Goal: Task Accomplishment & Management: Use online tool/utility

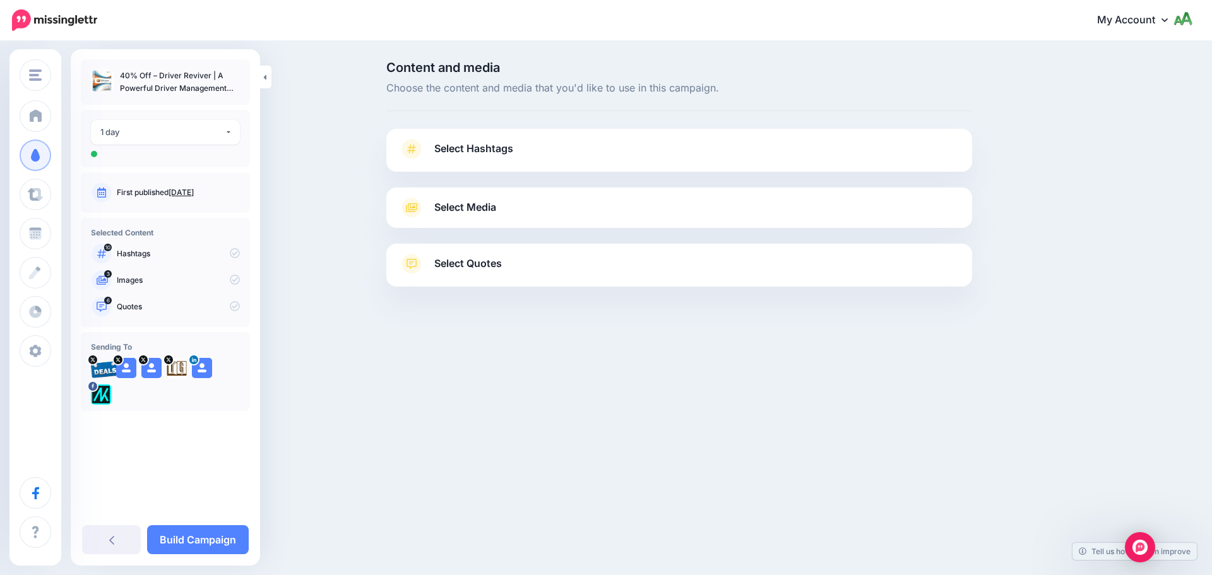
click at [510, 154] on span "Select Hashtags" at bounding box center [473, 148] width 79 height 17
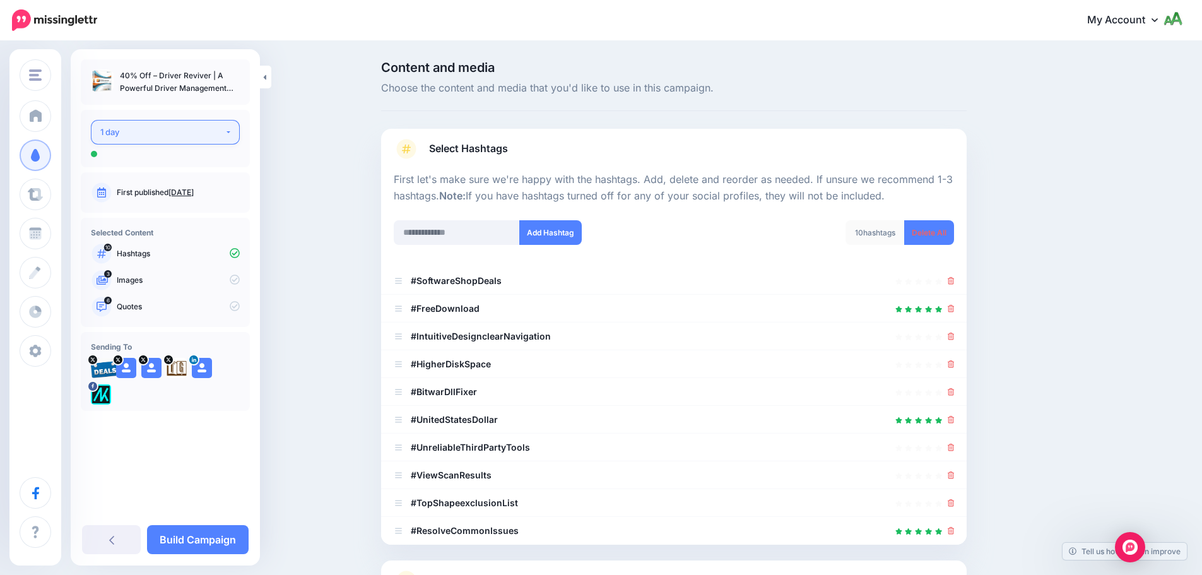
click at [205, 122] on button "1 day" at bounding box center [165, 132] width 149 height 25
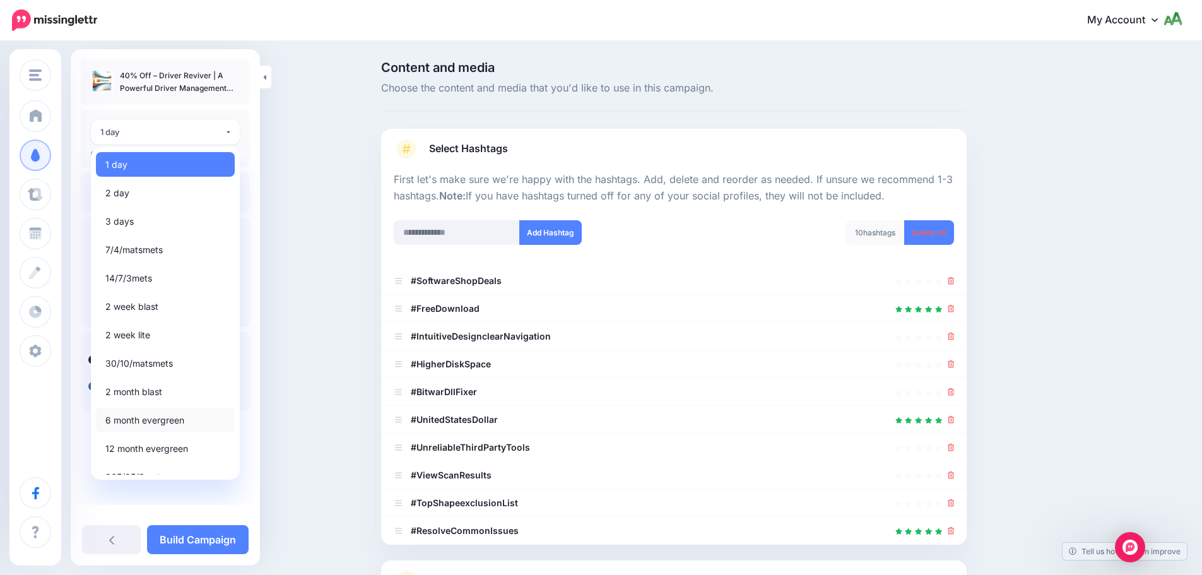
click at [168, 413] on span "6 month evergreen" at bounding box center [144, 420] width 79 height 15
select select "*****"
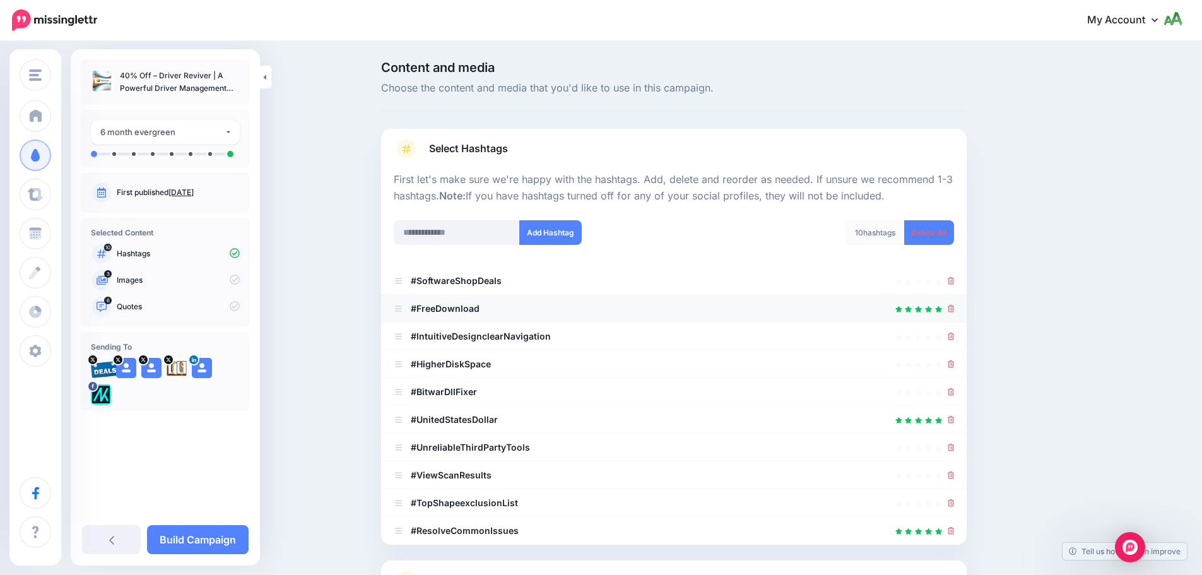
scroll to position [120, 0]
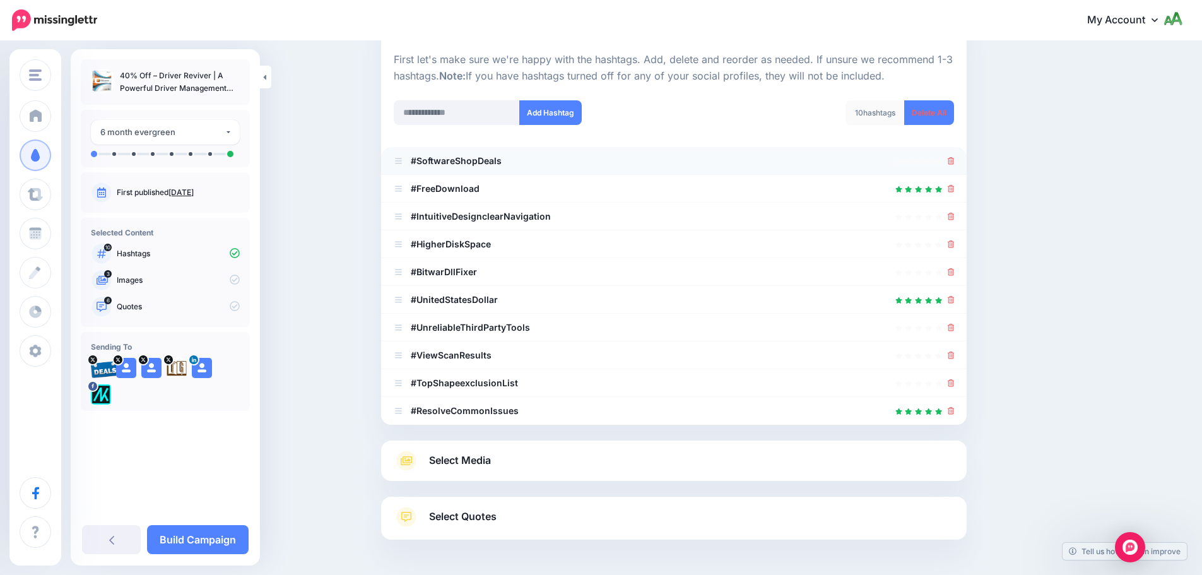
click at [455, 153] on div "#SoftwareShopDeals" at bounding box center [448, 160] width 108 height 15
click at [463, 162] on b "#SoftwareShopDeals" at bounding box center [456, 160] width 91 height 11
click at [954, 189] on icon at bounding box center [951, 189] width 7 height 8
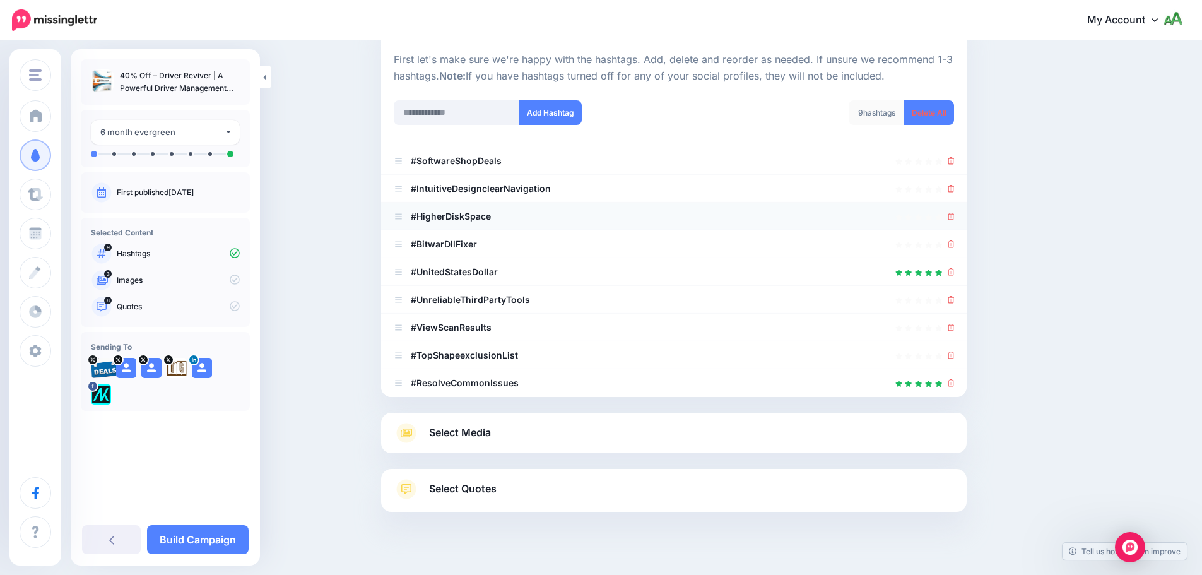
click at [954, 210] on div at bounding box center [951, 216] width 7 height 15
click at [955, 188] on icon at bounding box center [951, 189] width 7 height 8
click at [954, 219] on icon at bounding box center [951, 217] width 7 height 8
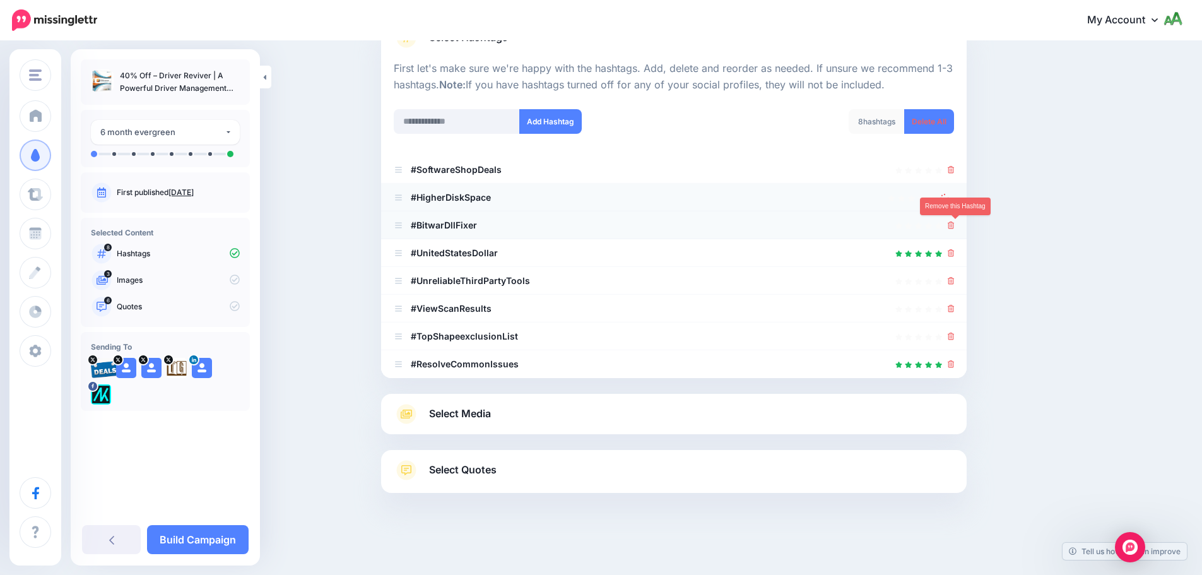
click at [954, 227] on icon at bounding box center [951, 226] width 7 height 8
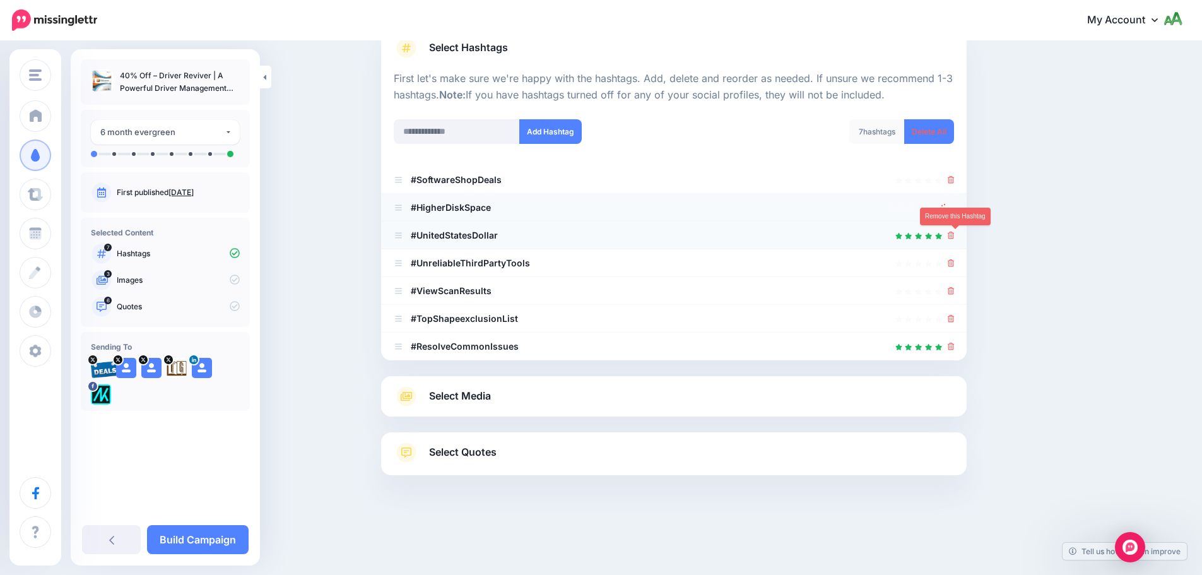
click at [955, 235] on icon at bounding box center [951, 236] width 7 height 8
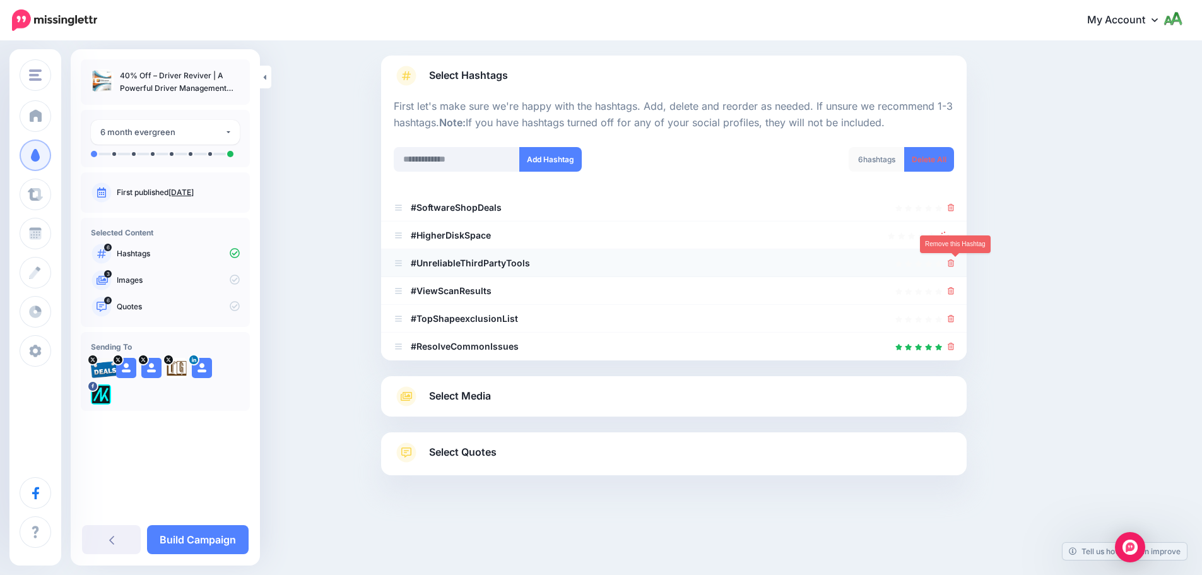
click at [955, 262] on icon at bounding box center [951, 263] width 7 height 8
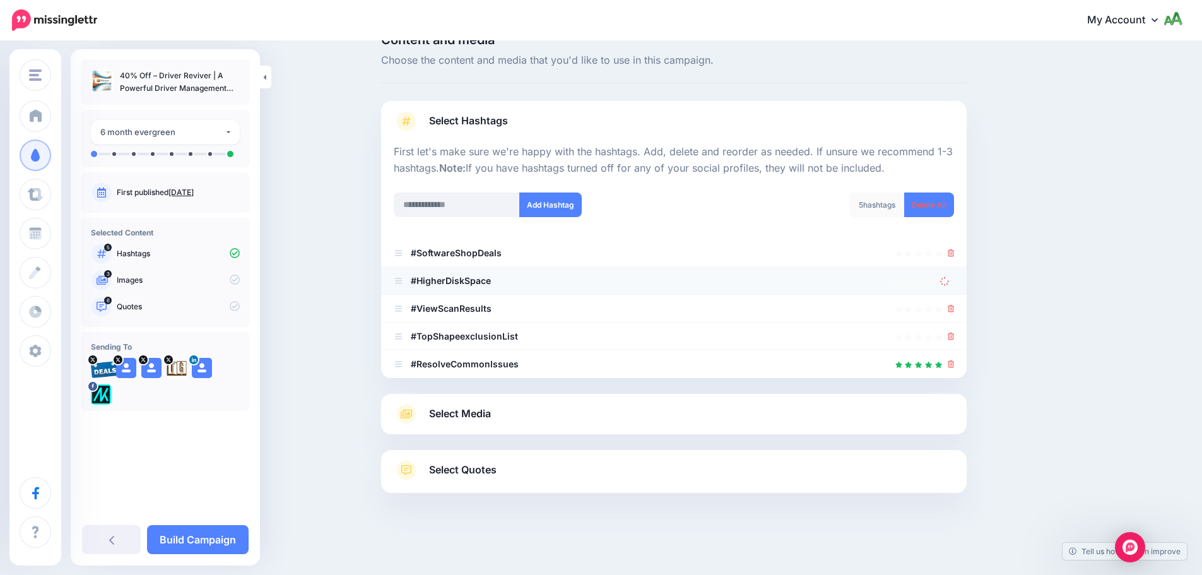
scroll to position [28, 0]
click at [953, 308] on icon at bounding box center [951, 309] width 7 height 8
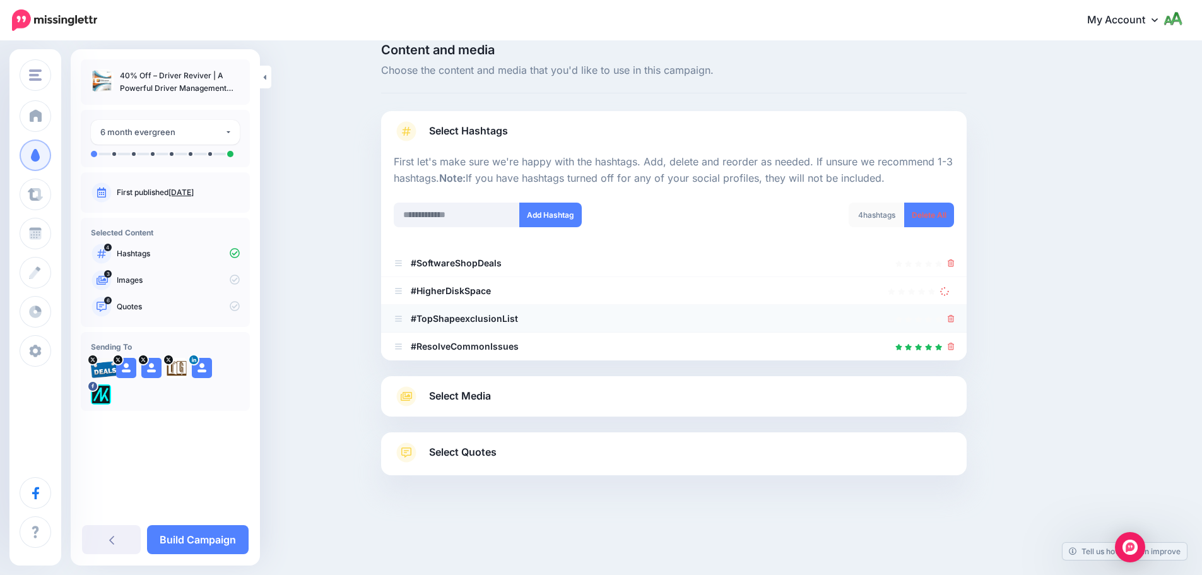
click at [959, 319] on li "#TopShapeexclusionList" at bounding box center [674, 319] width 586 height 28
click at [954, 290] on link at bounding box center [947, 290] width 14 height 11
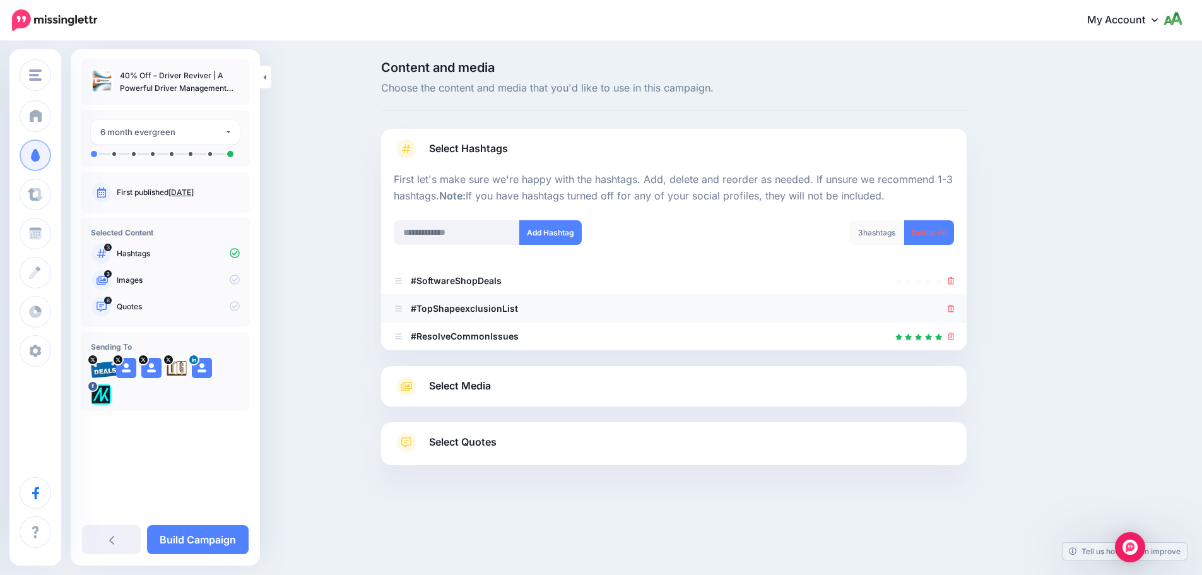
scroll to position [0, 0]
click at [956, 309] on icon at bounding box center [955, 309] width 7 height 8
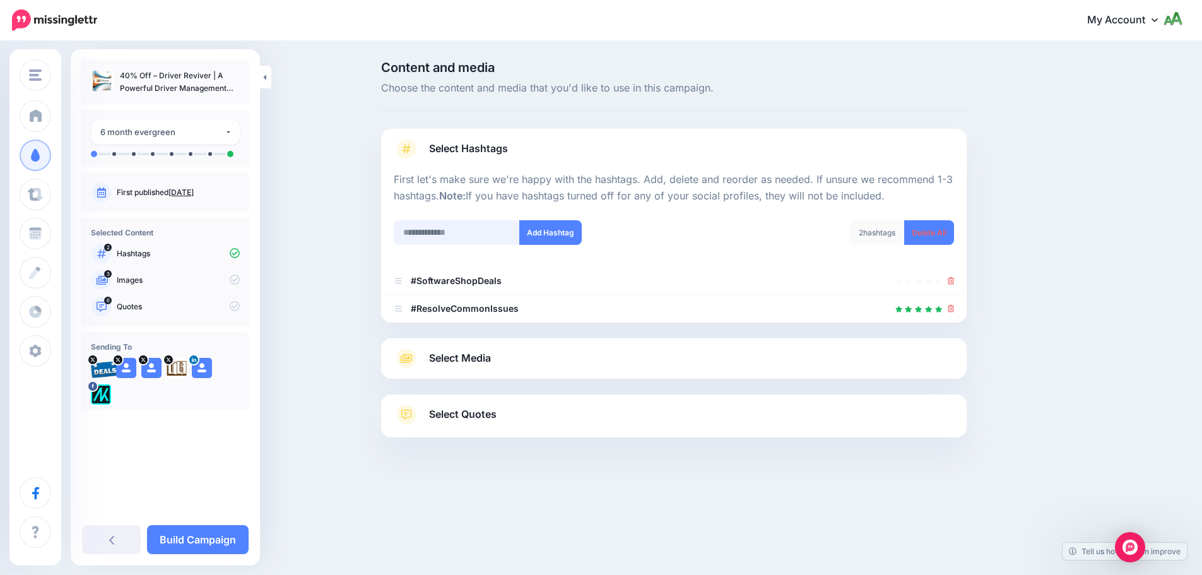
click at [489, 225] on input "text" at bounding box center [457, 232] width 126 height 25
type input "**********"
click at [550, 242] on button "Add Hashtag" at bounding box center [550, 232] width 62 height 25
click at [514, 364] on link "Select Media" at bounding box center [674, 358] width 560 height 20
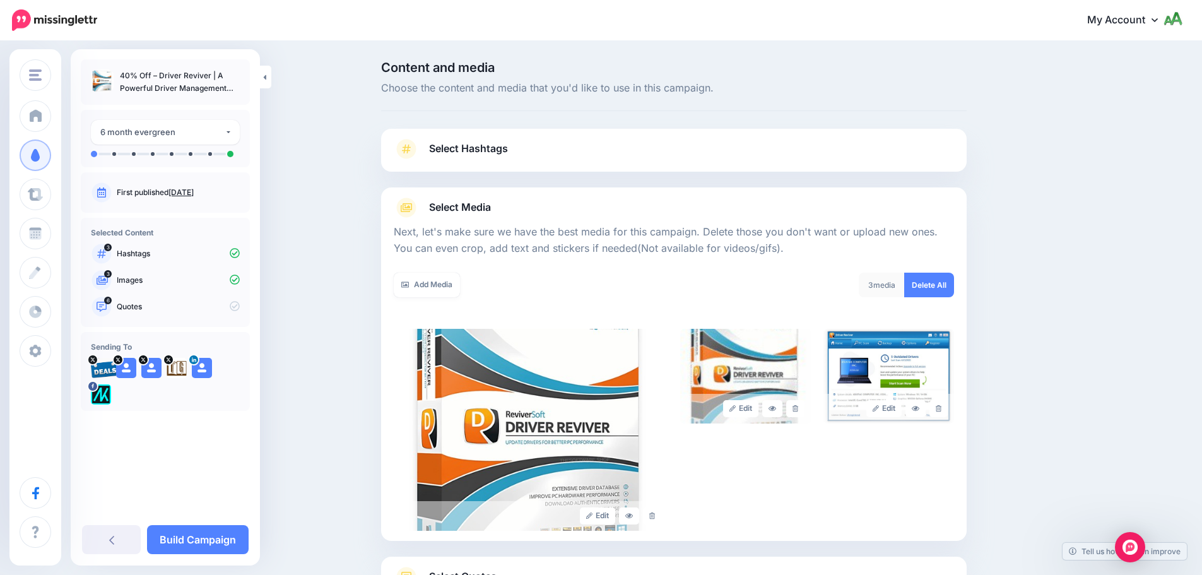
click at [796, 286] on div "3 media Delete All" at bounding box center [819, 293] width 290 height 40
click at [798, 406] on icon at bounding box center [796, 408] width 6 height 7
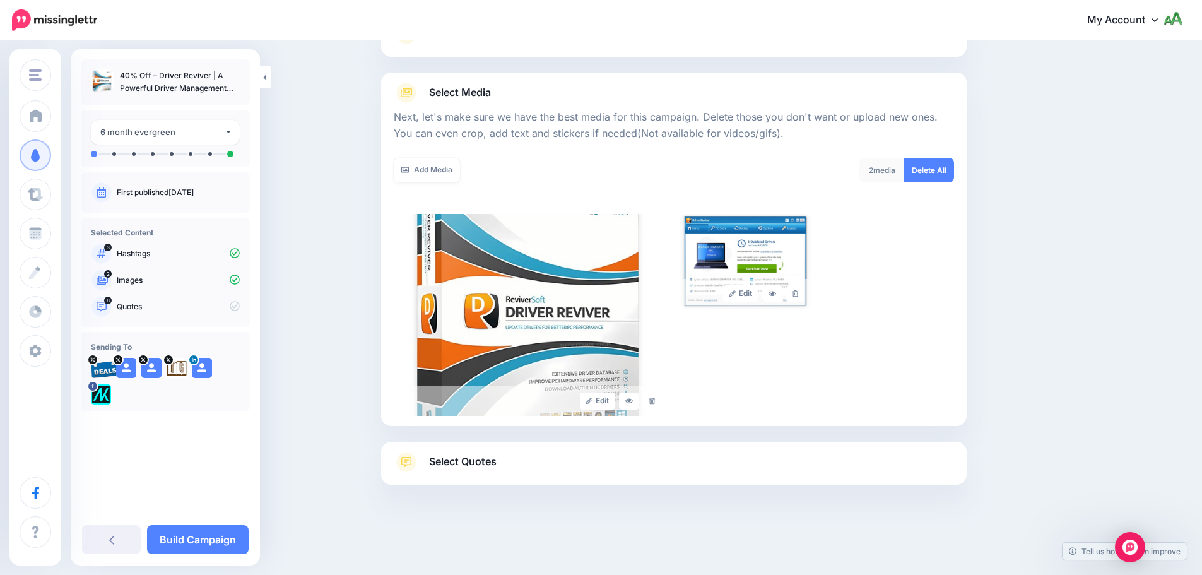
scroll to position [124, 0]
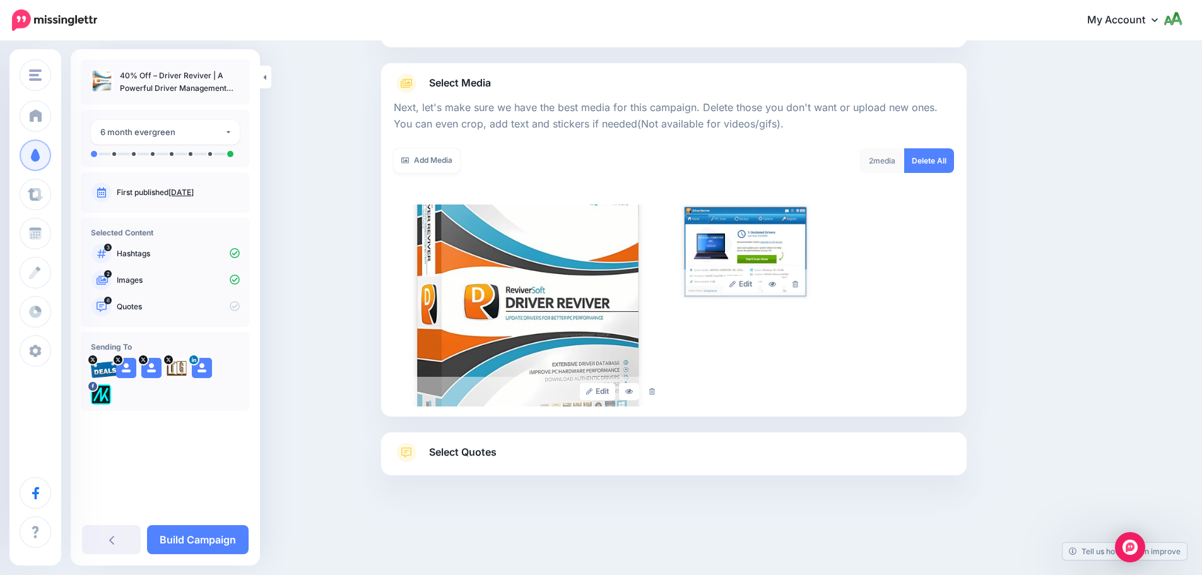
click at [566, 449] on link "Select Quotes" at bounding box center [674, 458] width 560 height 33
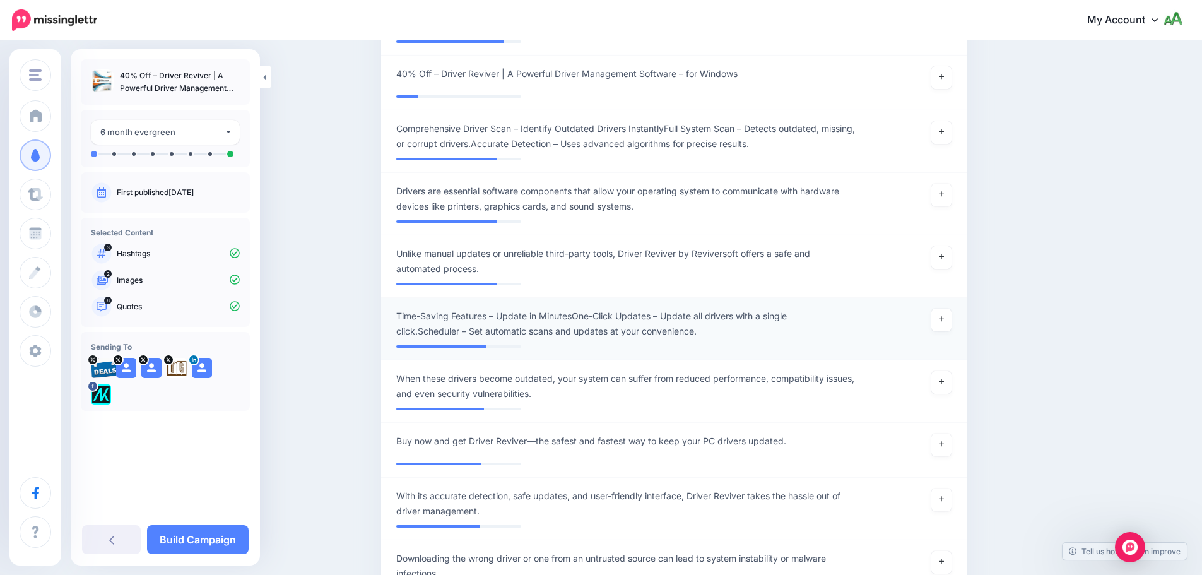
scroll to position [755, 0]
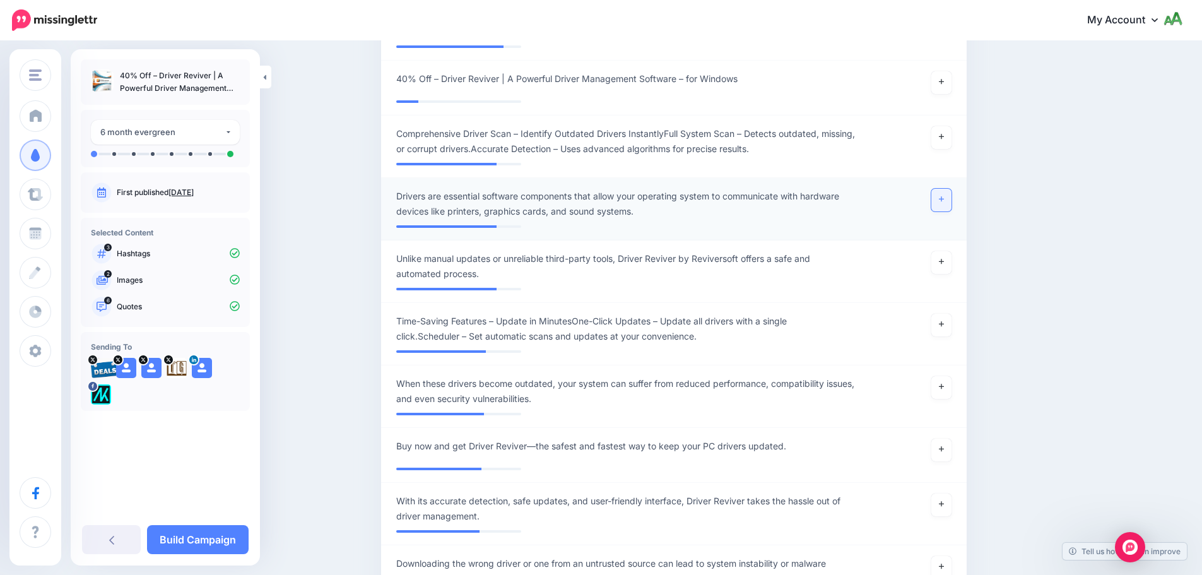
click at [943, 199] on link at bounding box center [941, 200] width 20 height 23
click at [946, 141] on link at bounding box center [941, 137] width 20 height 23
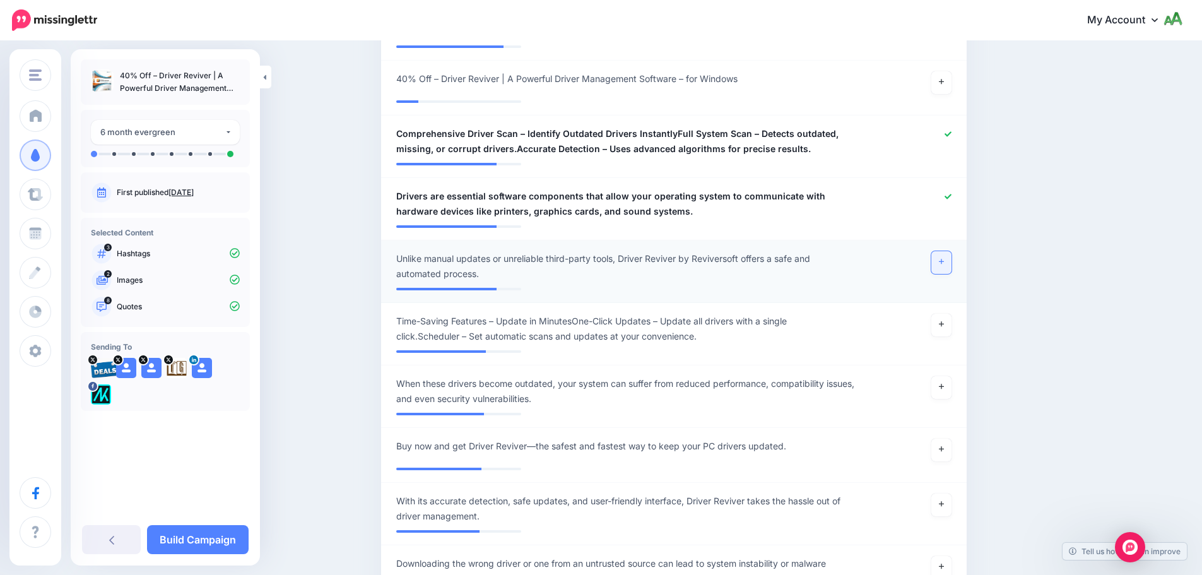
click at [949, 265] on link at bounding box center [941, 262] width 20 height 23
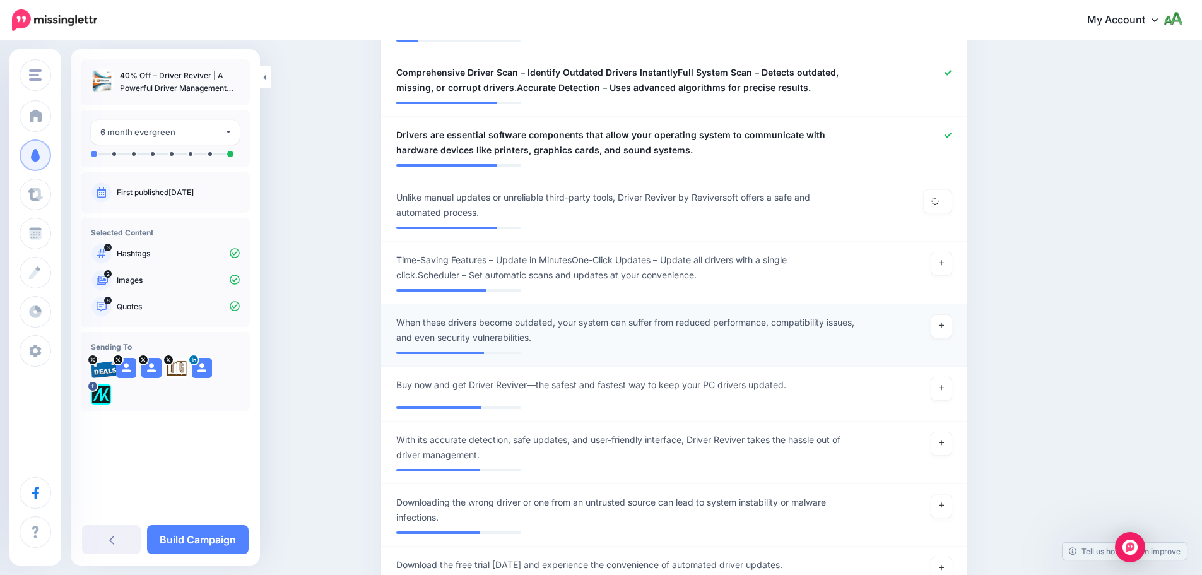
scroll to position [882, 0]
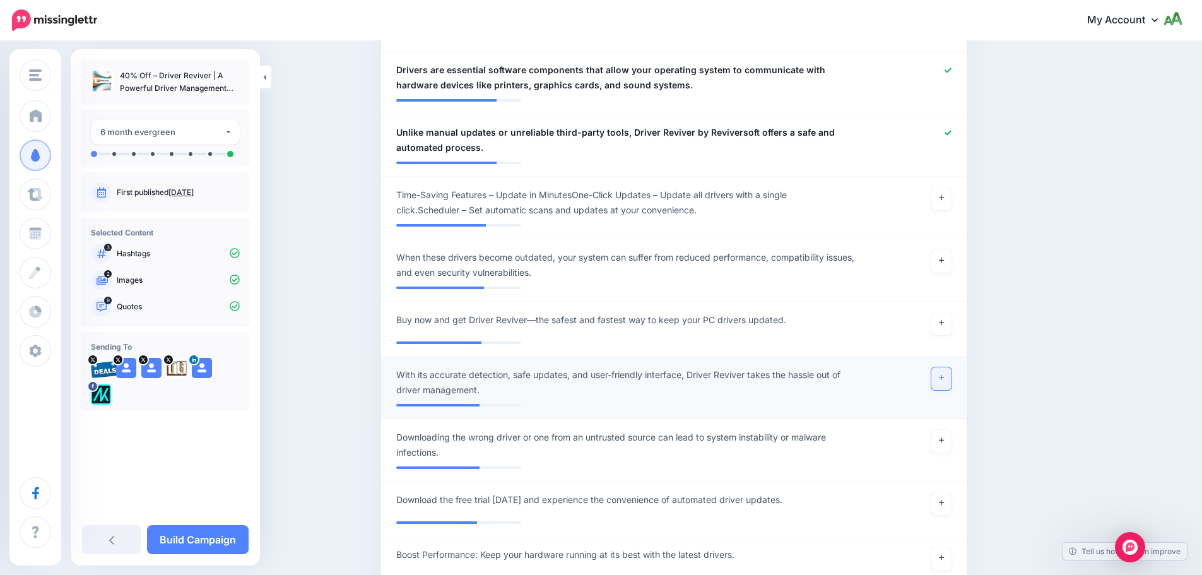
click at [944, 374] on icon at bounding box center [941, 377] width 5 height 7
click at [944, 440] on icon at bounding box center [941, 440] width 5 height 7
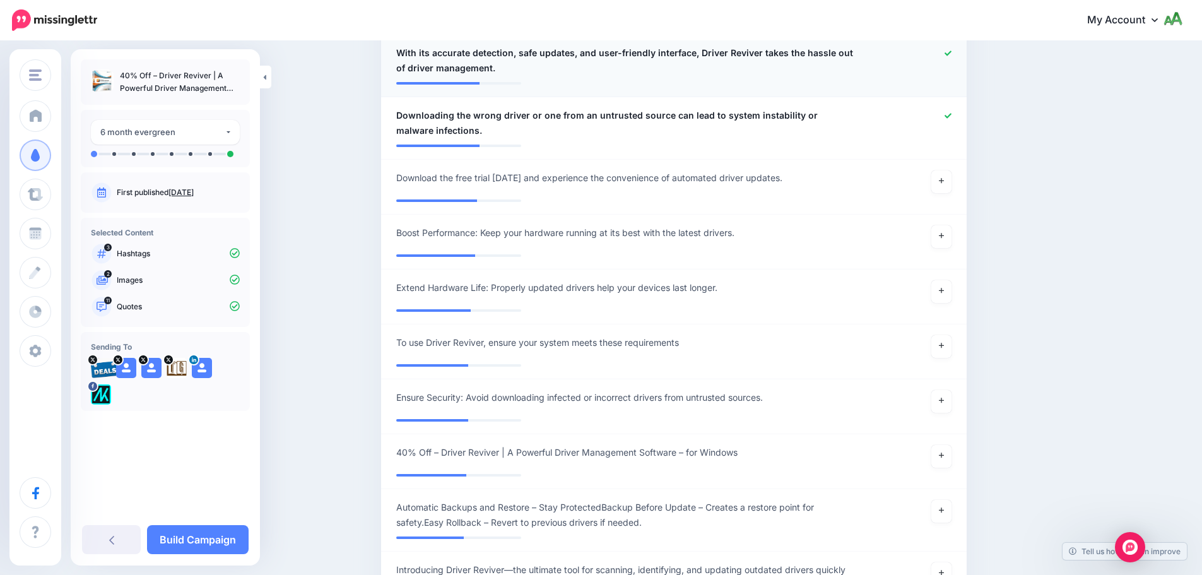
scroll to position [1450, 0]
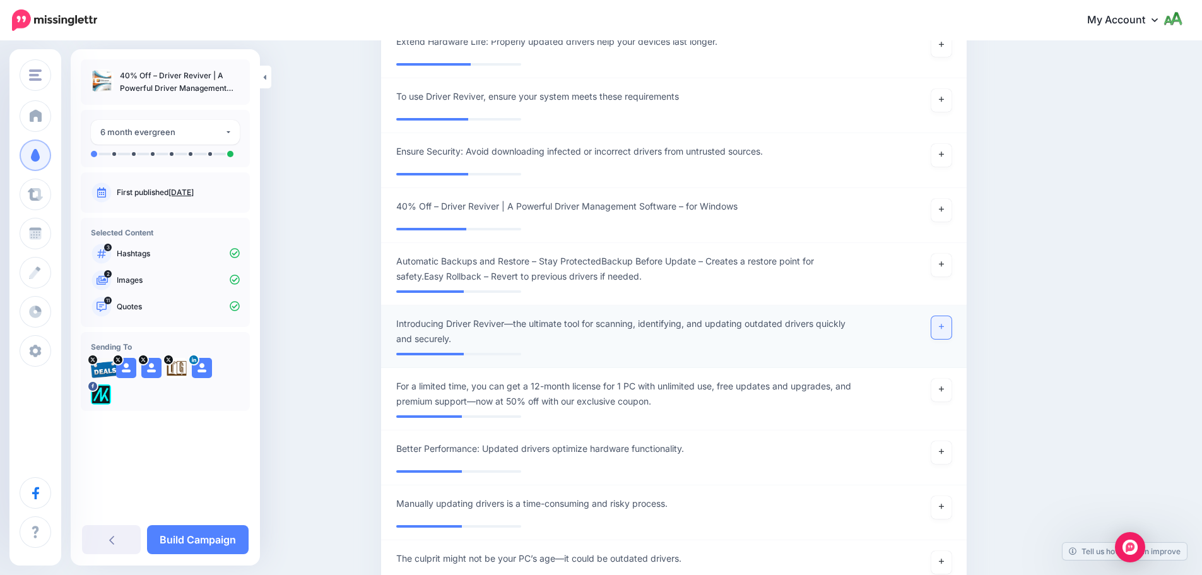
click at [944, 329] on icon at bounding box center [941, 326] width 5 height 7
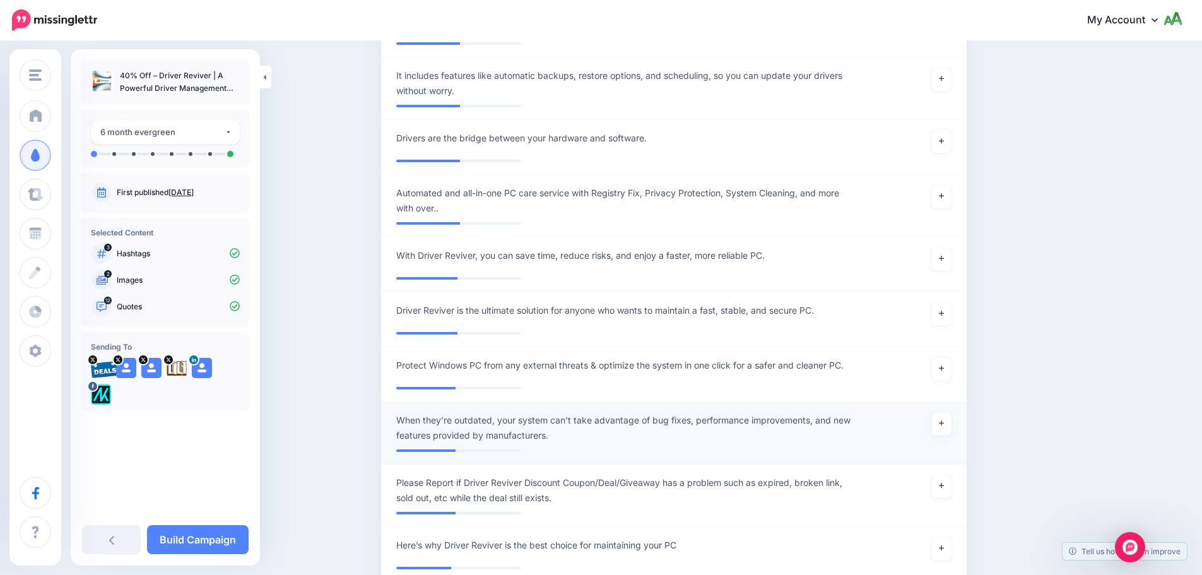
scroll to position [2081, 0]
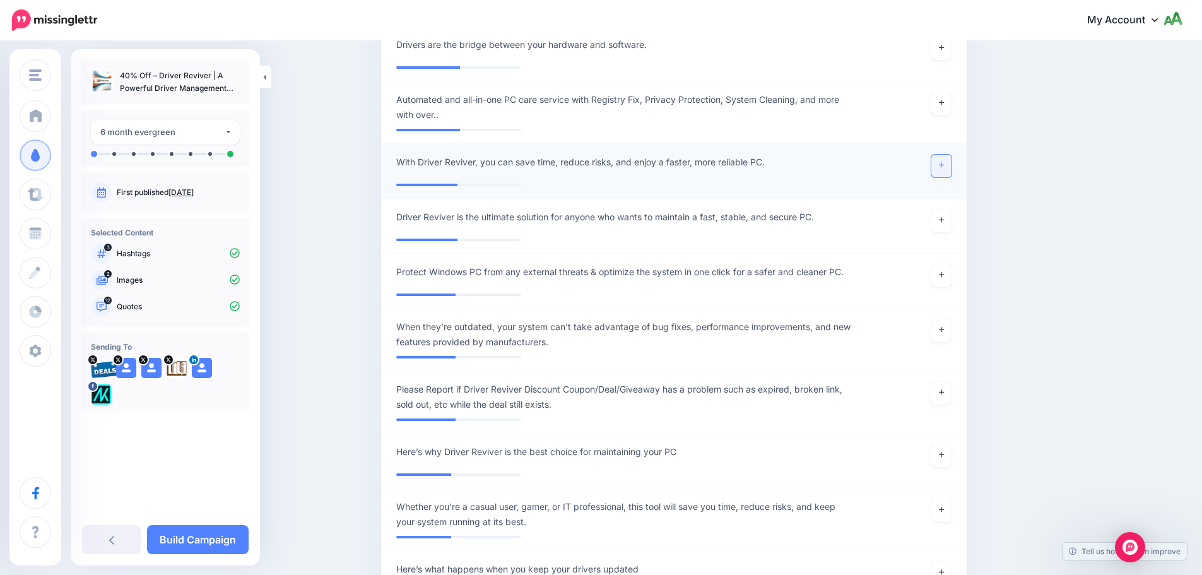
click at [951, 165] on link at bounding box center [941, 166] width 20 height 23
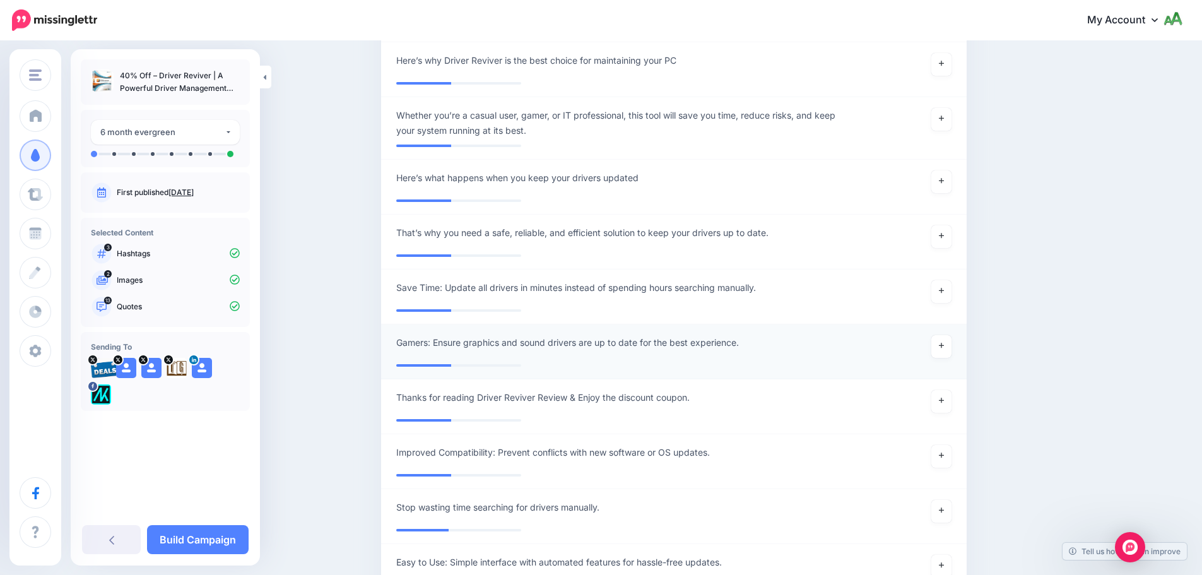
scroll to position [2649, 0]
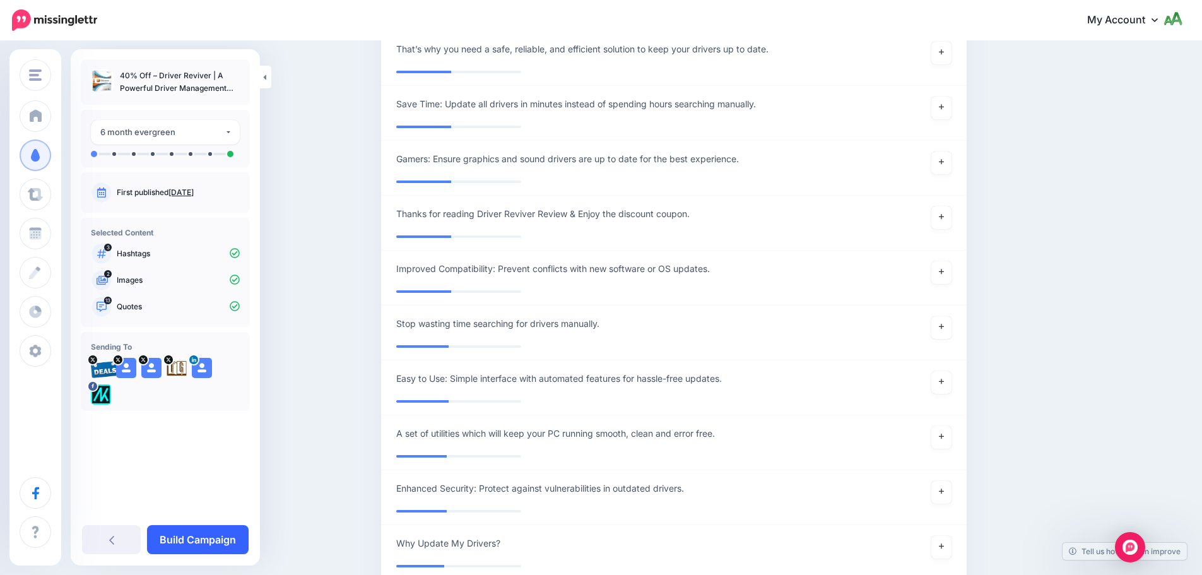
click at [202, 539] on link "Build Campaign" at bounding box center [198, 539] width 102 height 29
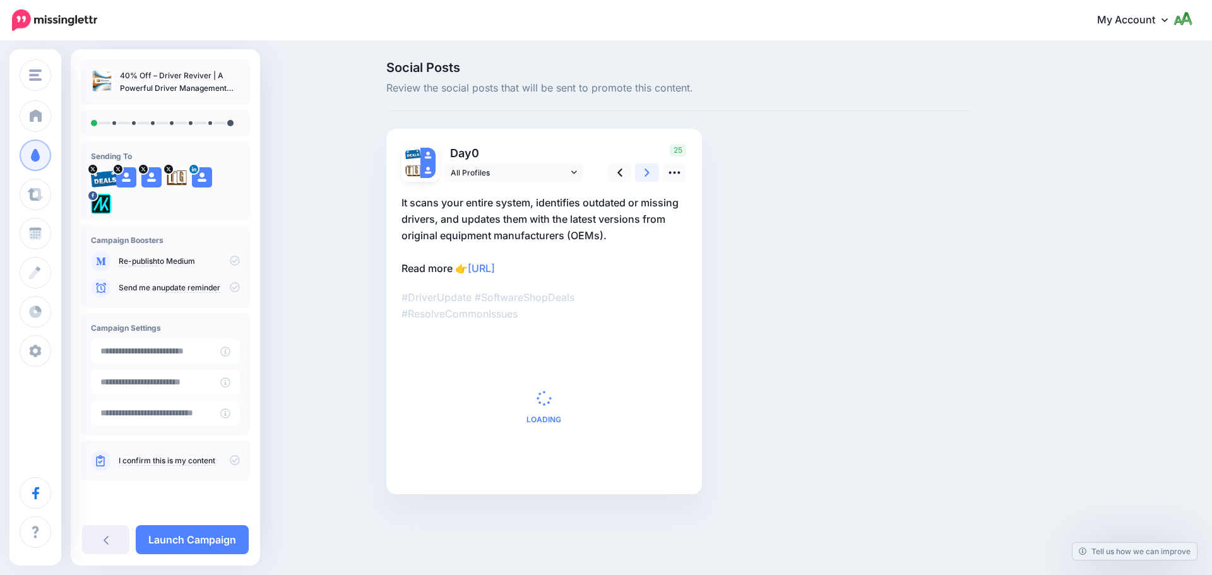
click at [649, 175] on icon at bounding box center [646, 172] width 5 height 13
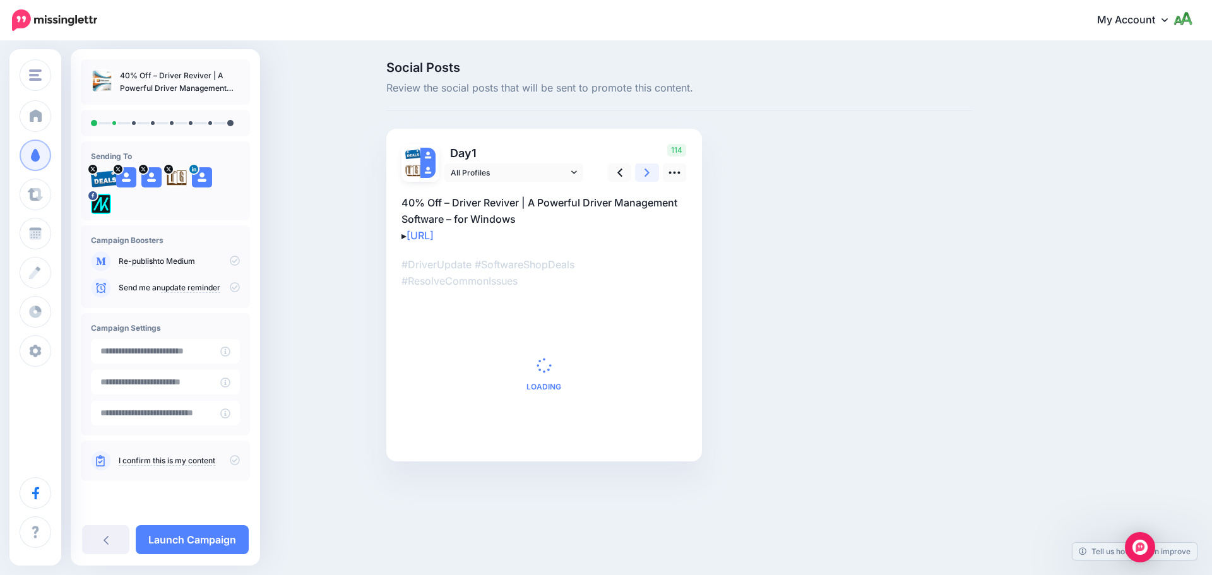
click at [649, 175] on icon at bounding box center [646, 172] width 5 height 13
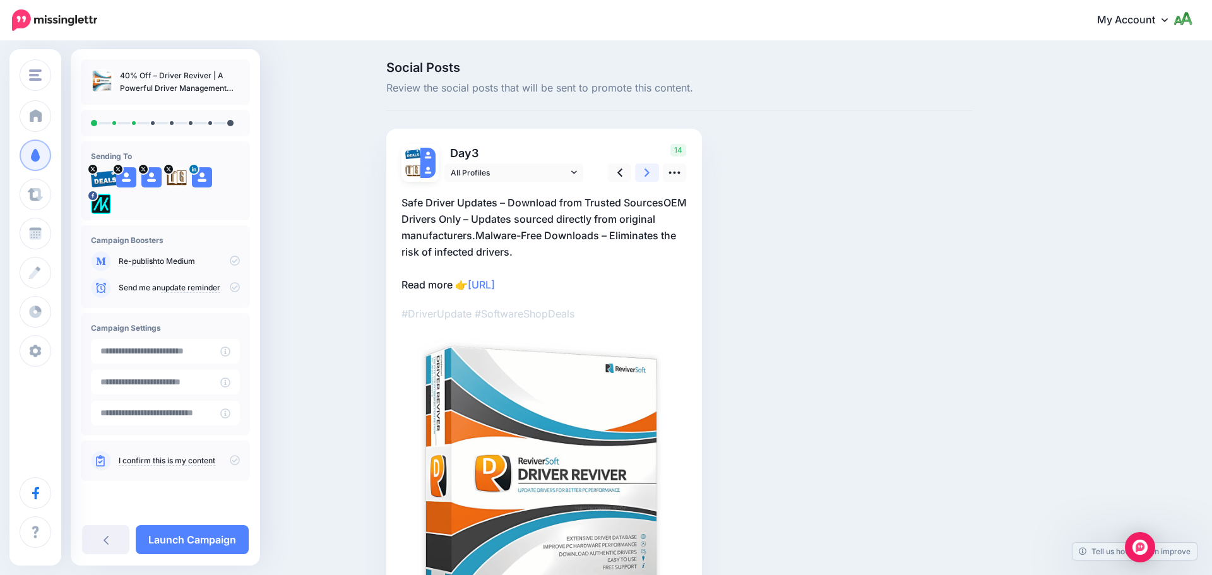
click at [649, 175] on icon at bounding box center [646, 172] width 5 height 13
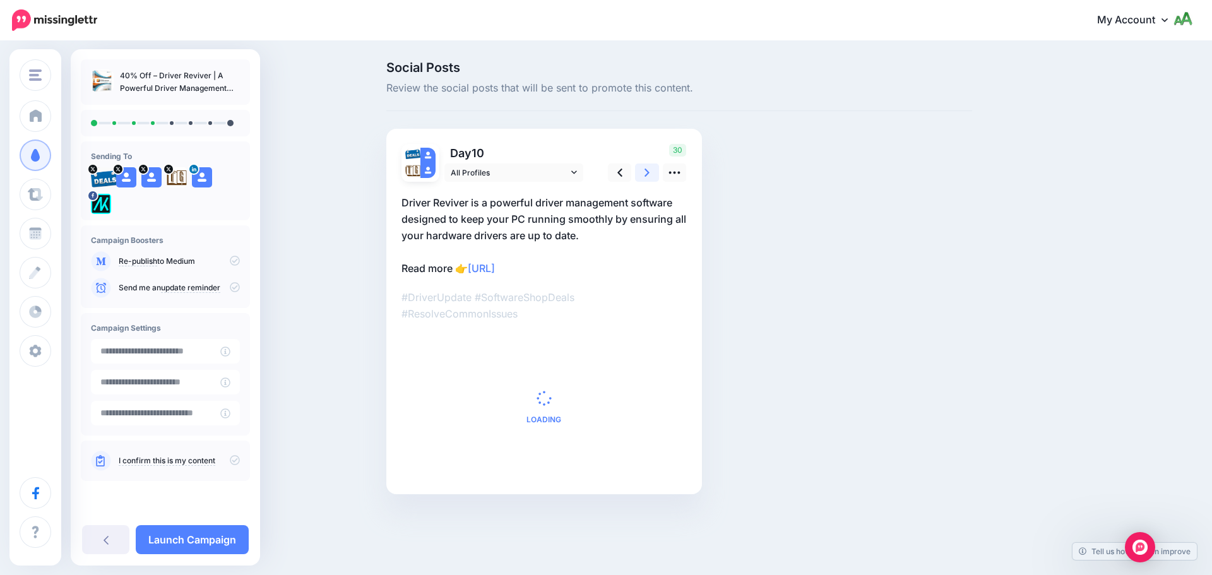
click at [649, 175] on icon at bounding box center [646, 172] width 5 height 13
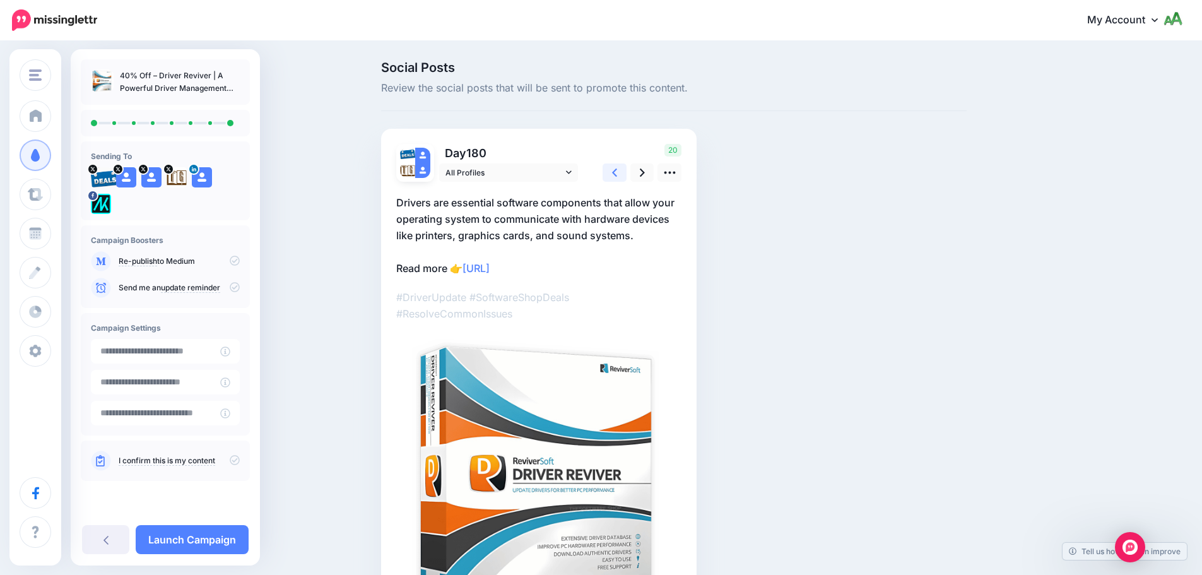
click at [617, 169] on icon at bounding box center [614, 173] width 5 height 8
click at [621, 169] on icon at bounding box center [619, 173] width 5 height 8
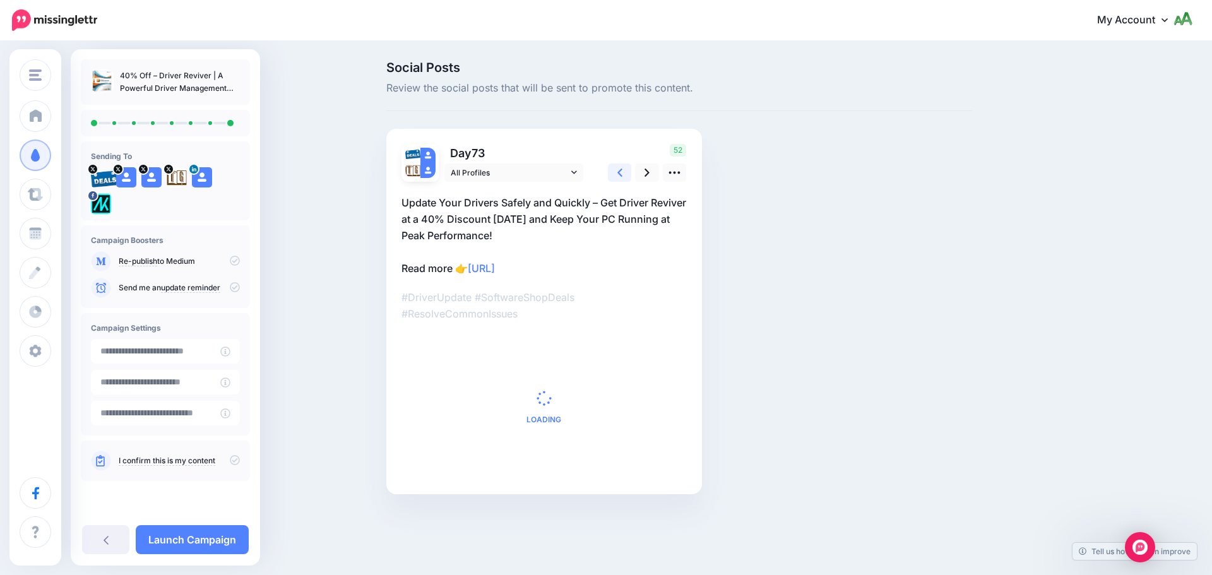
click at [621, 169] on icon at bounding box center [619, 173] width 5 height 8
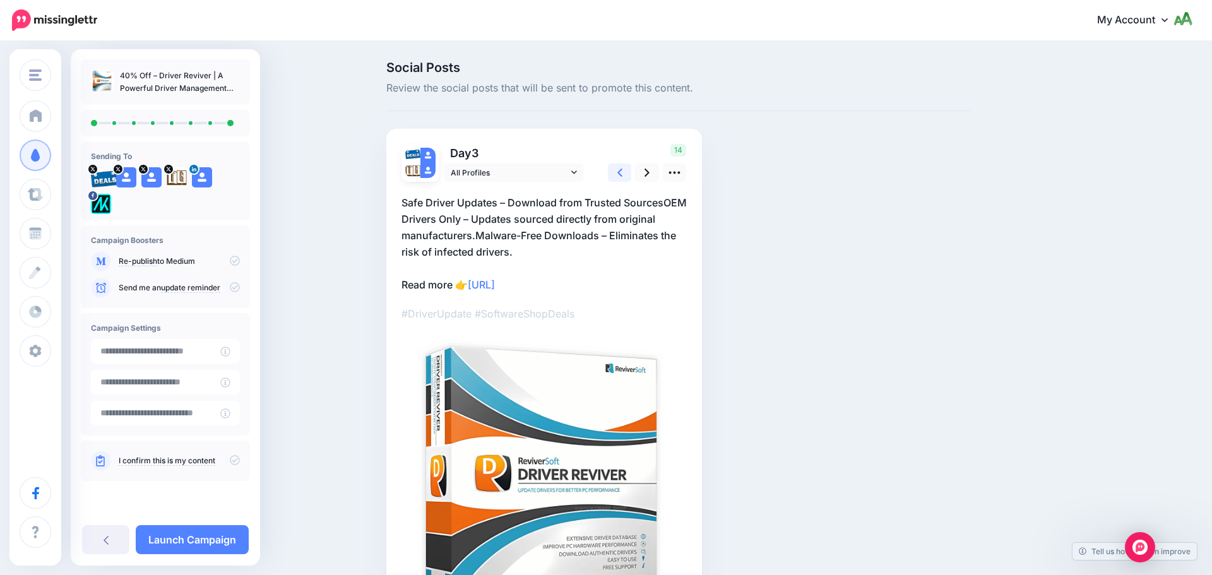
click at [621, 169] on icon at bounding box center [619, 173] width 5 height 8
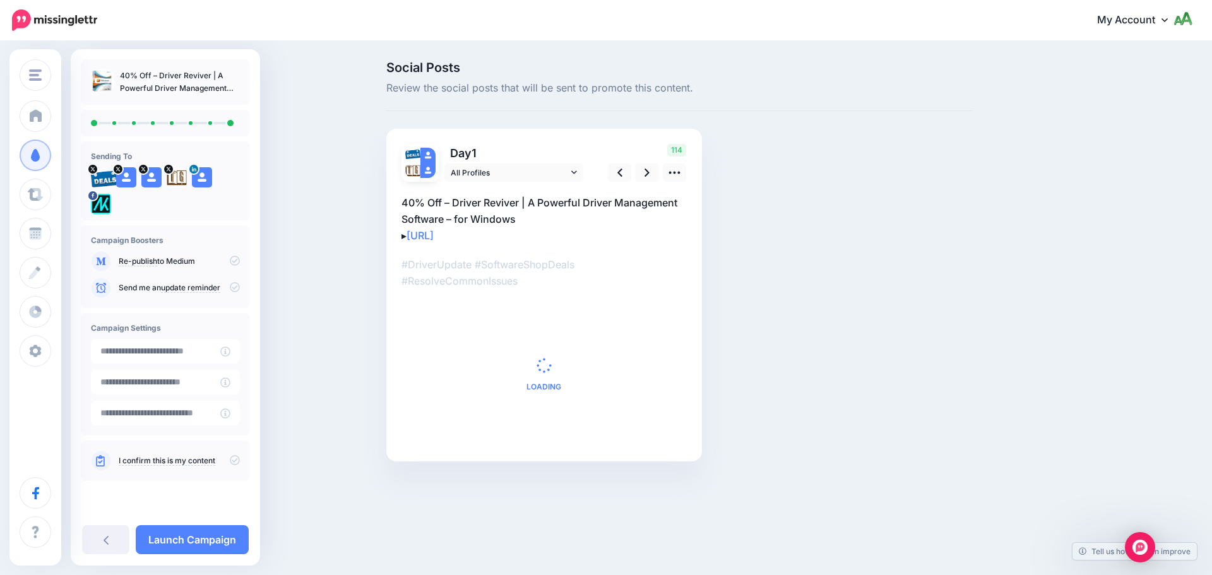
click at [412, 202] on p "40% Off – Driver Reviver | A Powerful Driver Management Software – for Windows …" at bounding box center [543, 218] width 285 height 49
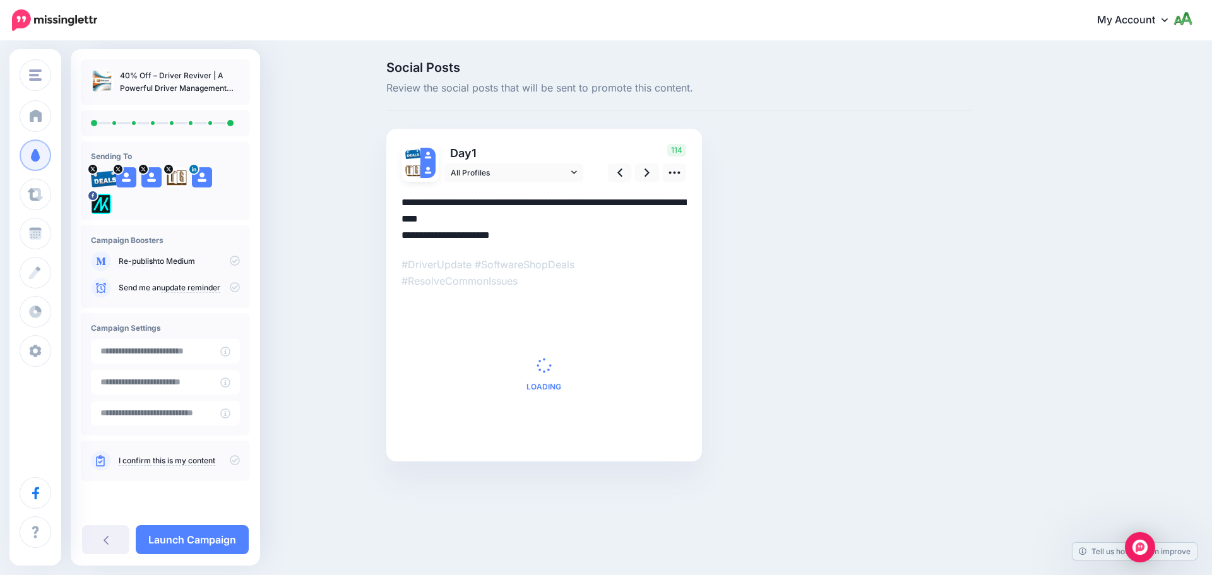
click at [407, 203] on textarea "**********" at bounding box center [543, 218] width 285 height 49
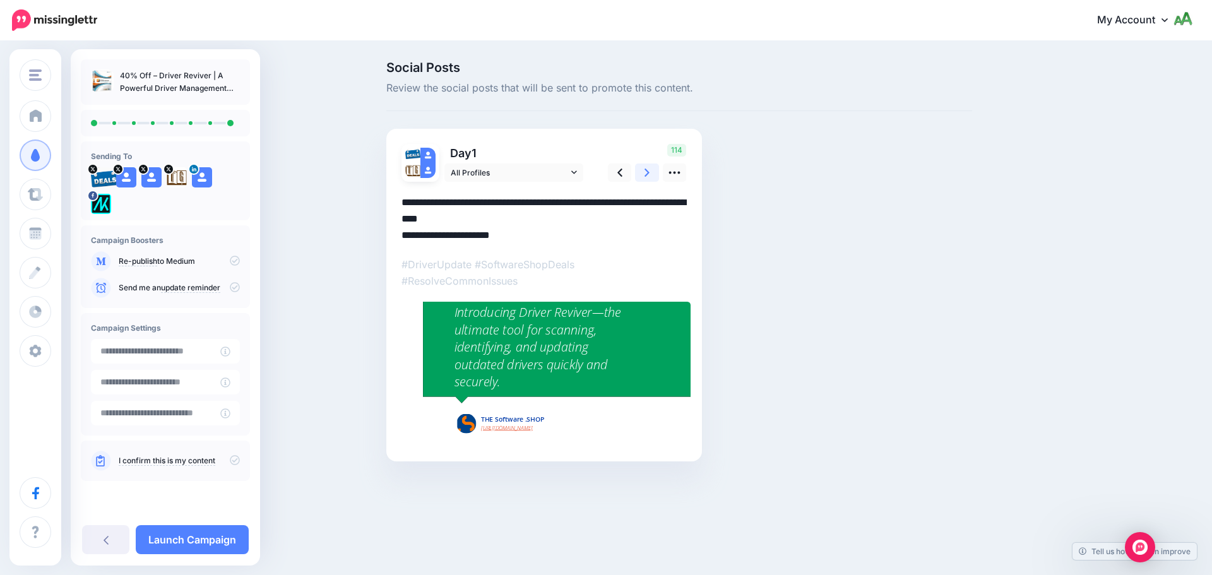
click at [649, 172] on icon at bounding box center [646, 173] width 5 height 8
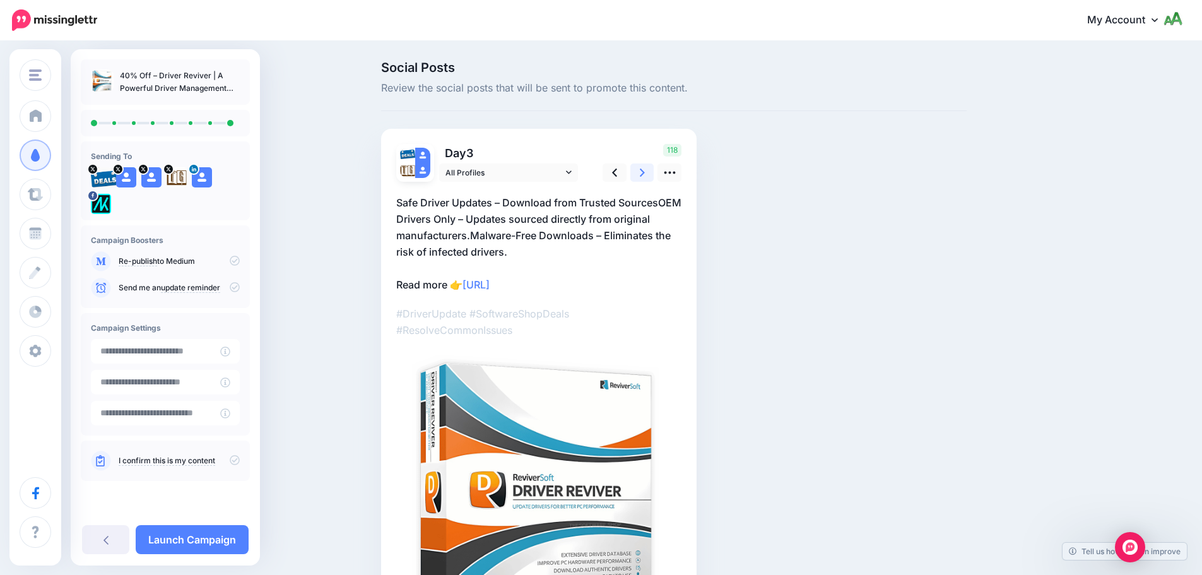
click at [645, 172] on icon at bounding box center [642, 173] width 5 height 8
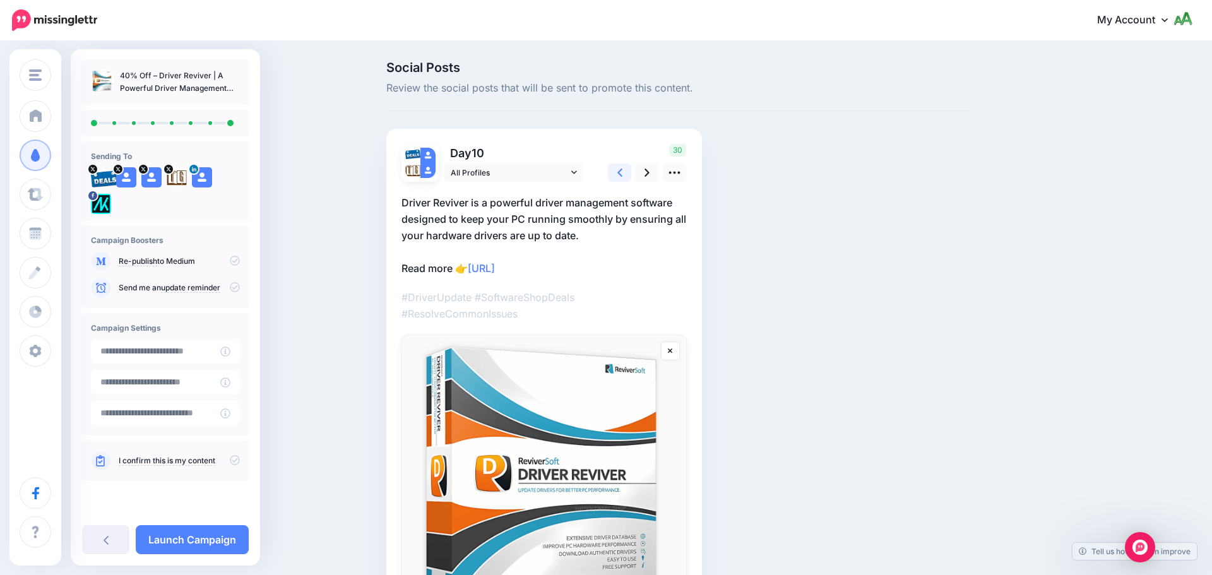
click at [622, 171] on link at bounding box center [620, 172] width 24 height 18
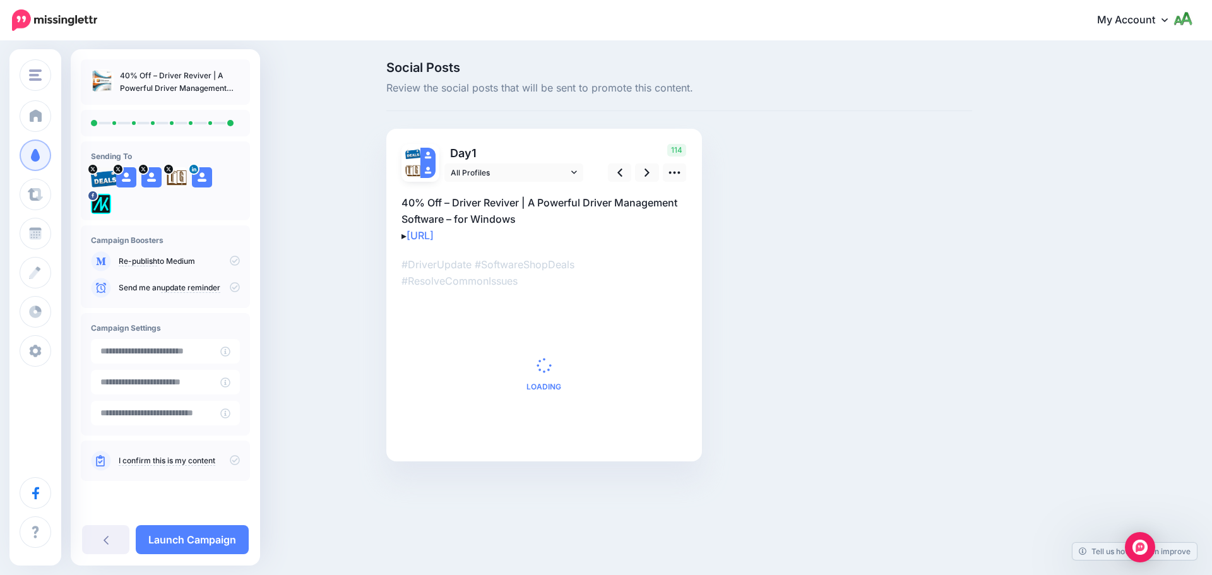
click at [405, 205] on p "40% Off – Driver Reviver | A Powerful Driver Management Software – for Windows …" at bounding box center [543, 218] width 285 height 49
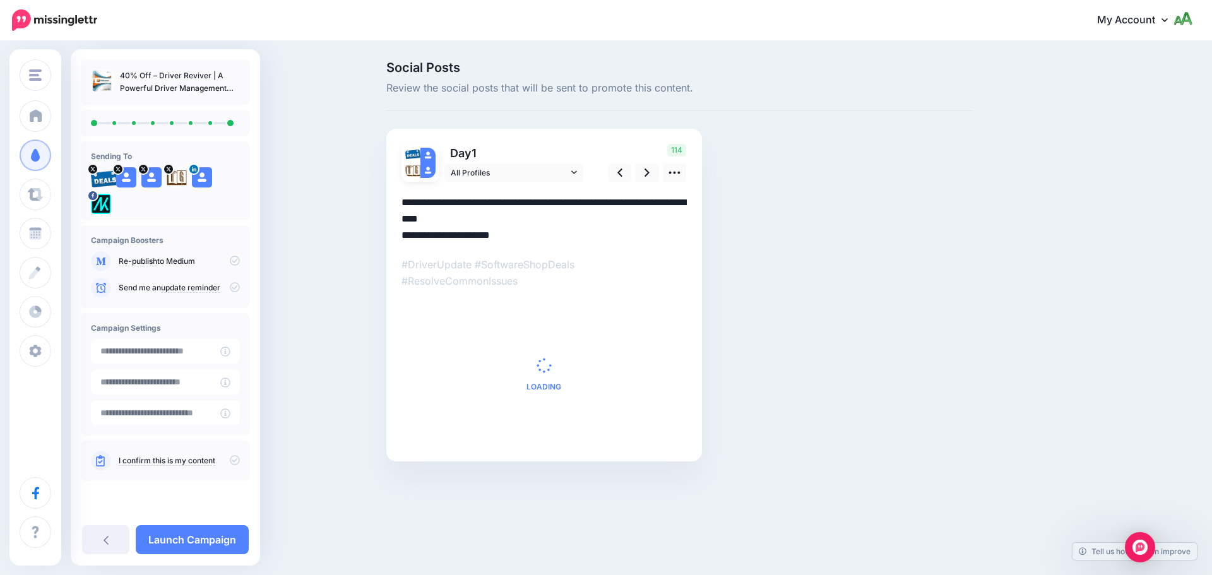
click at [405, 203] on textarea "**********" at bounding box center [543, 218] width 285 height 49
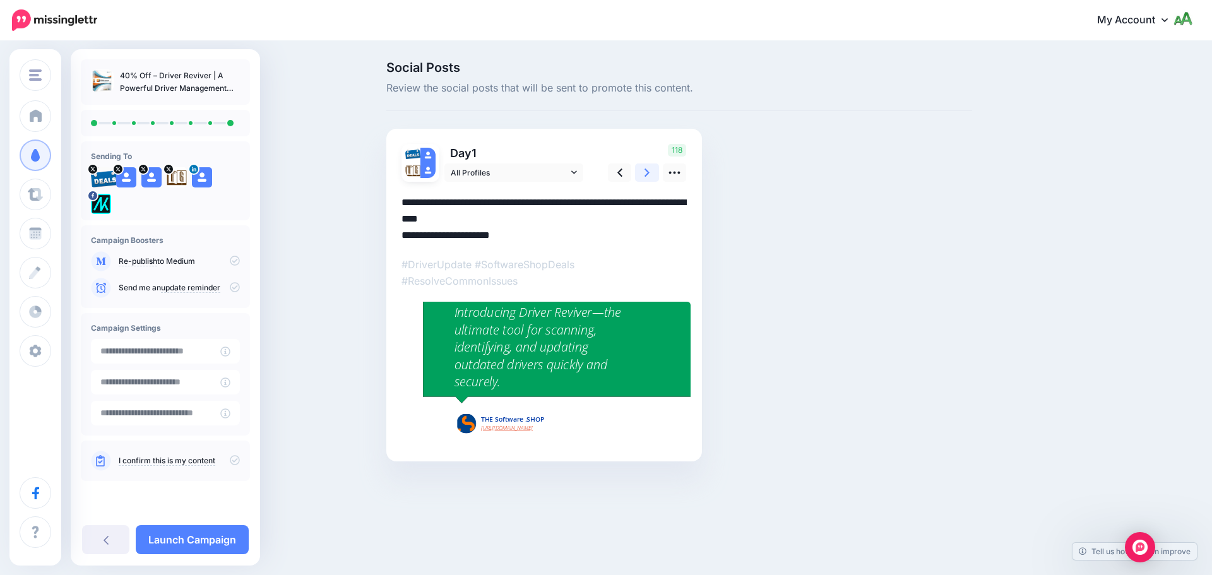
click at [641, 172] on link at bounding box center [647, 172] width 24 height 18
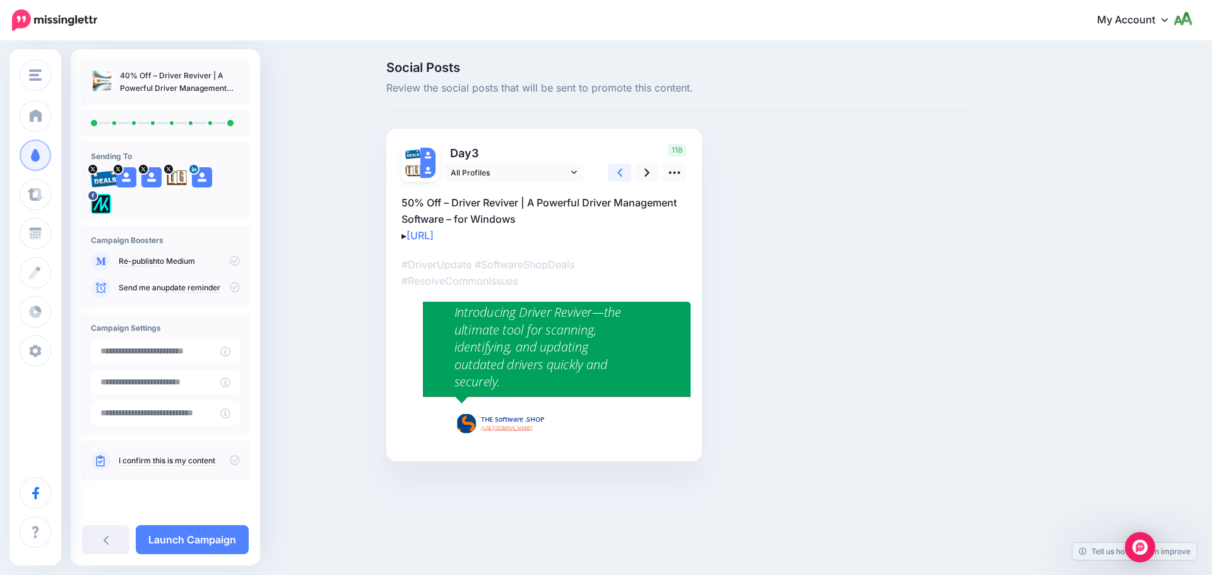
click at [623, 173] on link at bounding box center [620, 172] width 24 height 18
click at [639, 173] on link at bounding box center [647, 172] width 24 height 18
click at [672, 174] on icon at bounding box center [674, 172] width 13 height 13
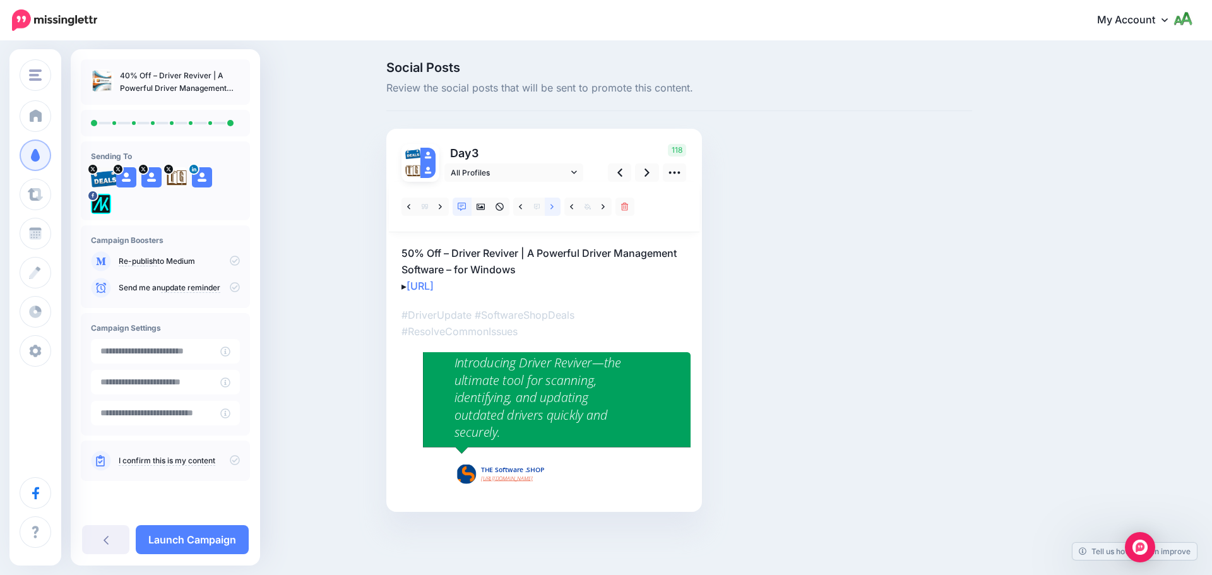
click at [552, 209] on icon at bounding box center [551, 207] width 3 height 9
click at [520, 208] on icon at bounding box center [520, 207] width 3 height 9
click at [441, 208] on icon at bounding box center [440, 207] width 3 height 9
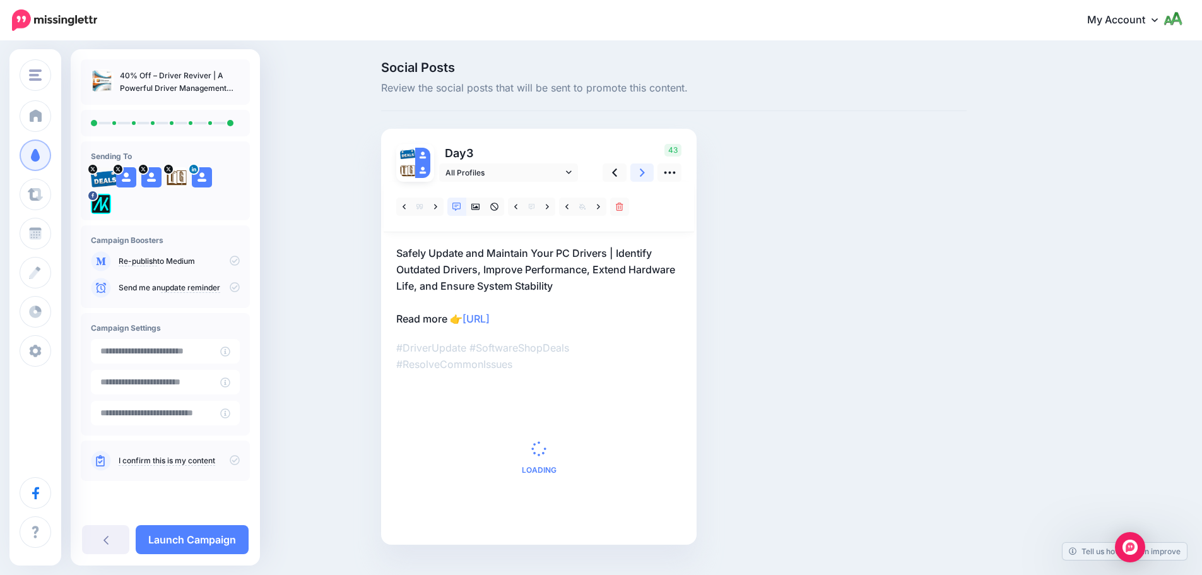
click at [645, 175] on icon at bounding box center [642, 172] width 5 height 13
click at [647, 175] on icon at bounding box center [646, 172] width 5 height 13
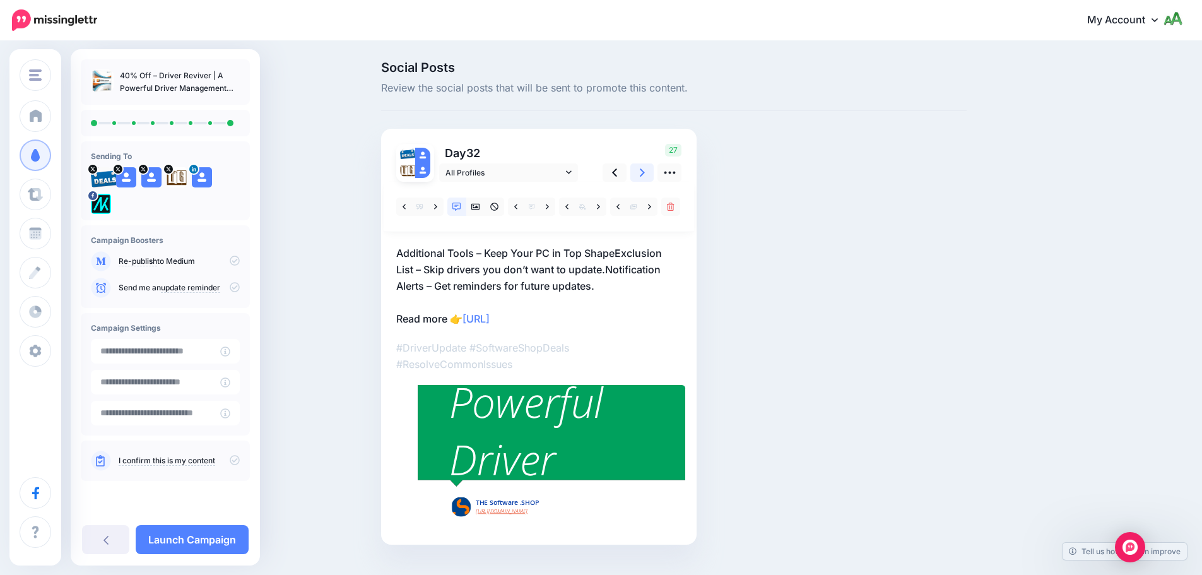
click at [645, 175] on icon at bounding box center [642, 172] width 5 height 13
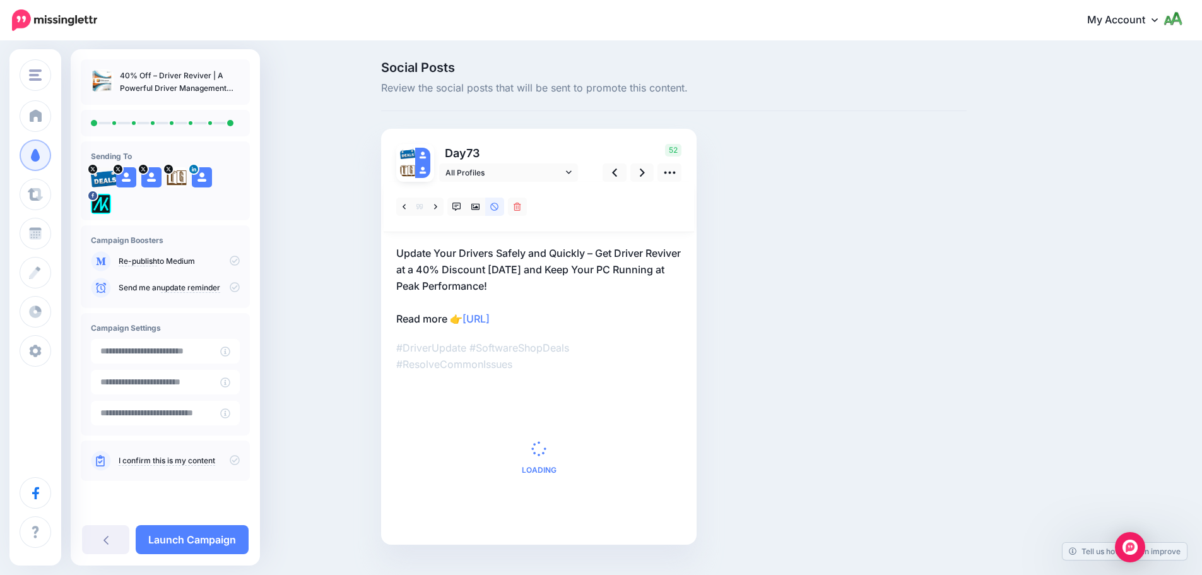
click at [466, 271] on p "Update Your Drivers Safely and Quickly – Get Driver Reviver at a 40% Discount T…" at bounding box center [538, 286] width 285 height 82
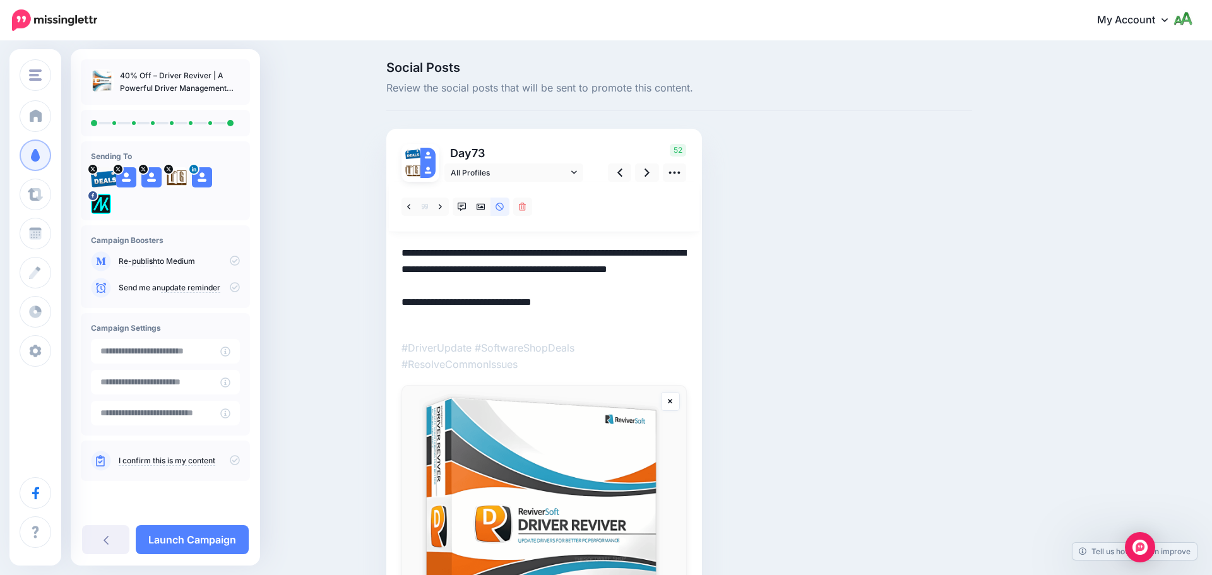
click at [466, 272] on textarea "**********" at bounding box center [543, 286] width 285 height 82
click at [459, 269] on textarea "**********" at bounding box center [543, 286] width 285 height 82
click at [467, 270] on textarea "**********" at bounding box center [543, 286] width 285 height 82
type textarea "**********"
click at [643, 173] on link at bounding box center [647, 172] width 24 height 18
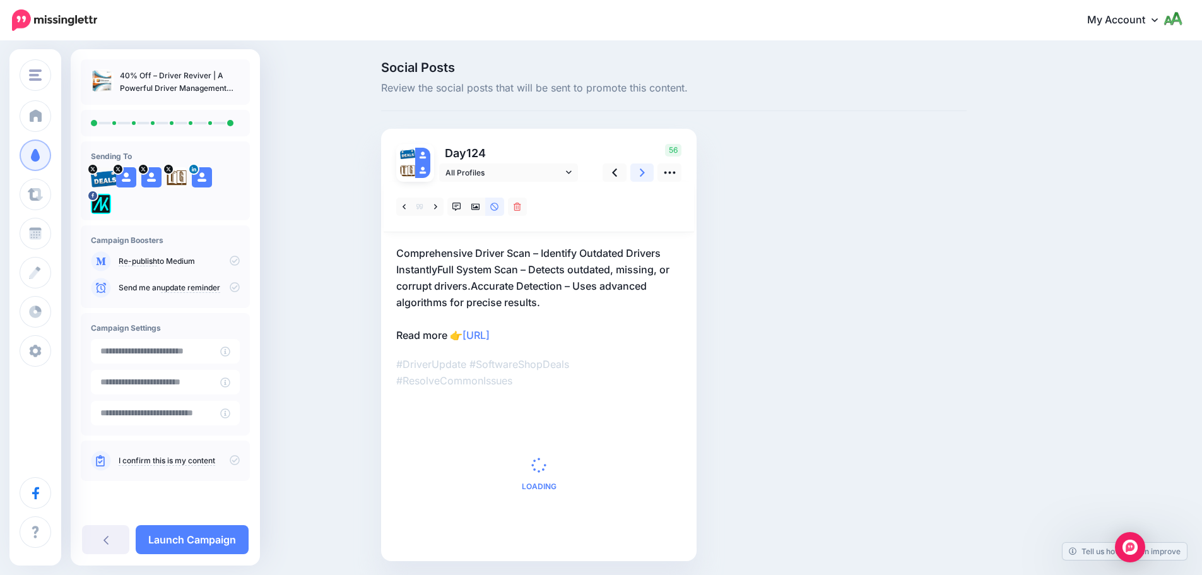
click at [643, 173] on link at bounding box center [642, 172] width 24 height 18
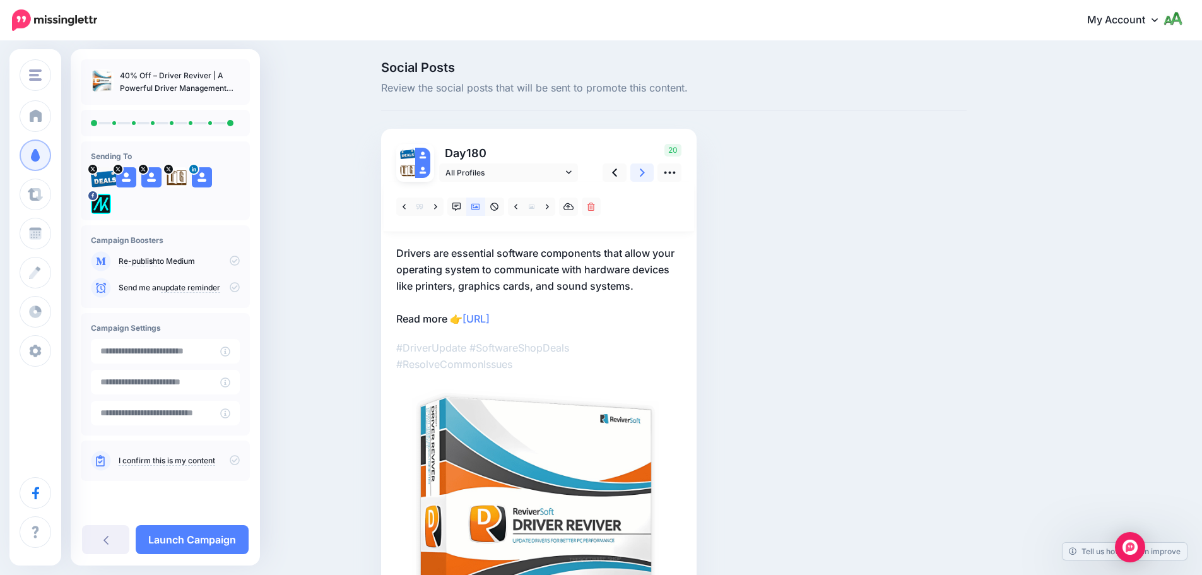
click at [653, 176] on link at bounding box center [642, 172] width 24 height 18
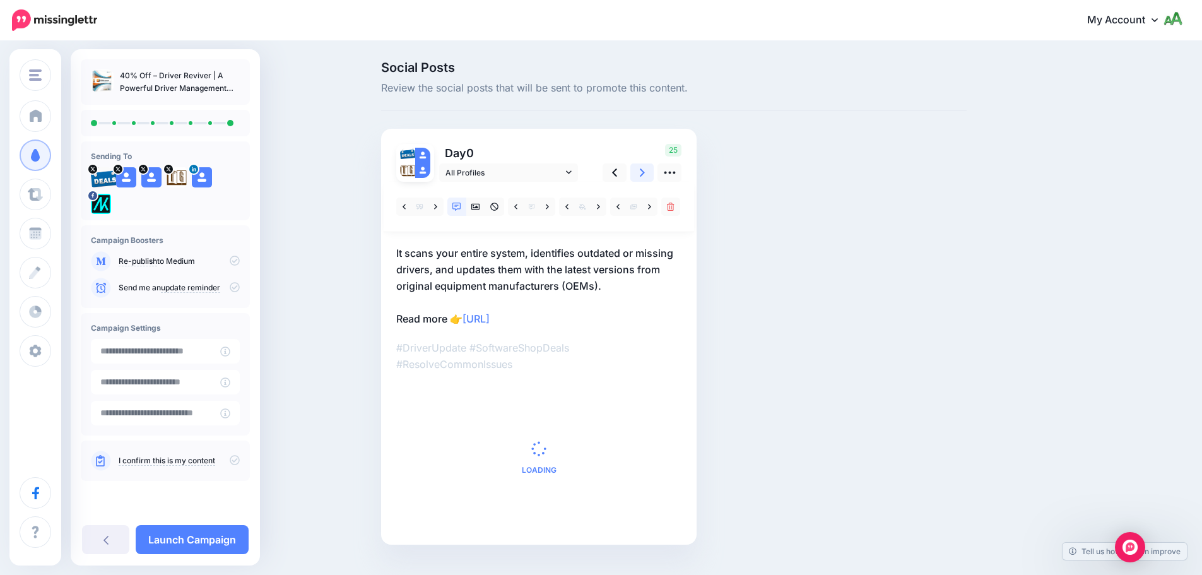
click at [653, 174] on link at bounding box center [642, 172] width 24 height 18
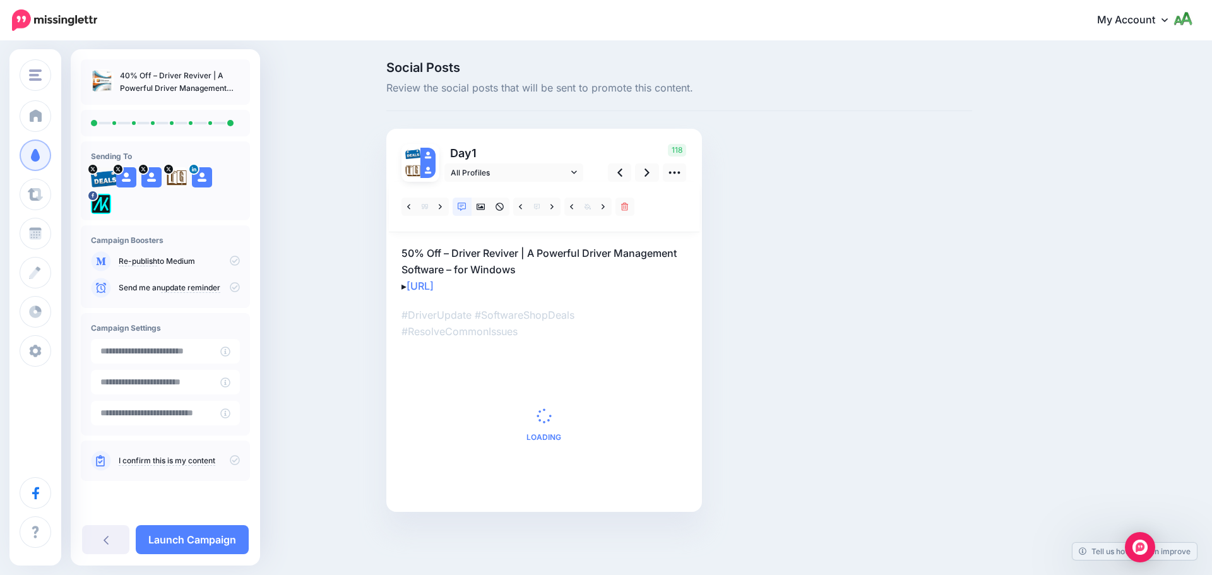
click at [239, 286] on icon at bounding box center [235, 287] width 10 height 10
click at [238, 286] on icon at bounding box center [235, 287] width 10 height 10
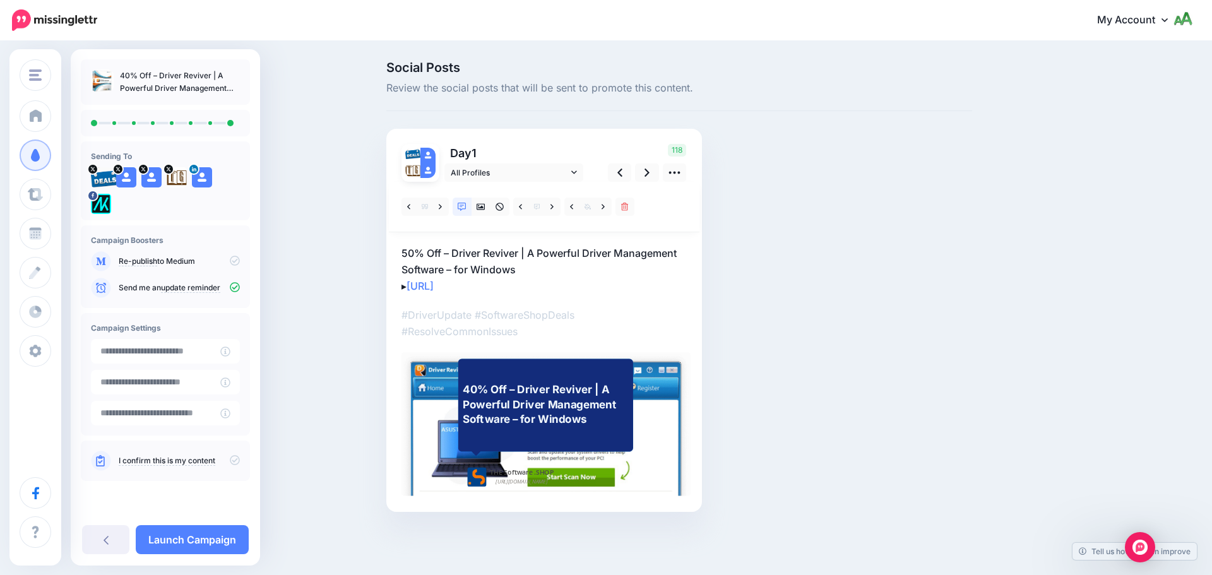
click at [234, 460] on icon at bounding box center [235, 460] width 10 height 10
click at [237, 456] on icon at bounding box center [235, 460] width 10 height 10
click at [218, 543] on link "Launch Campaign" at bounding box center [192, 539] width 113 height 29
